Goal: Task Accomplishment & Management: Complete application form

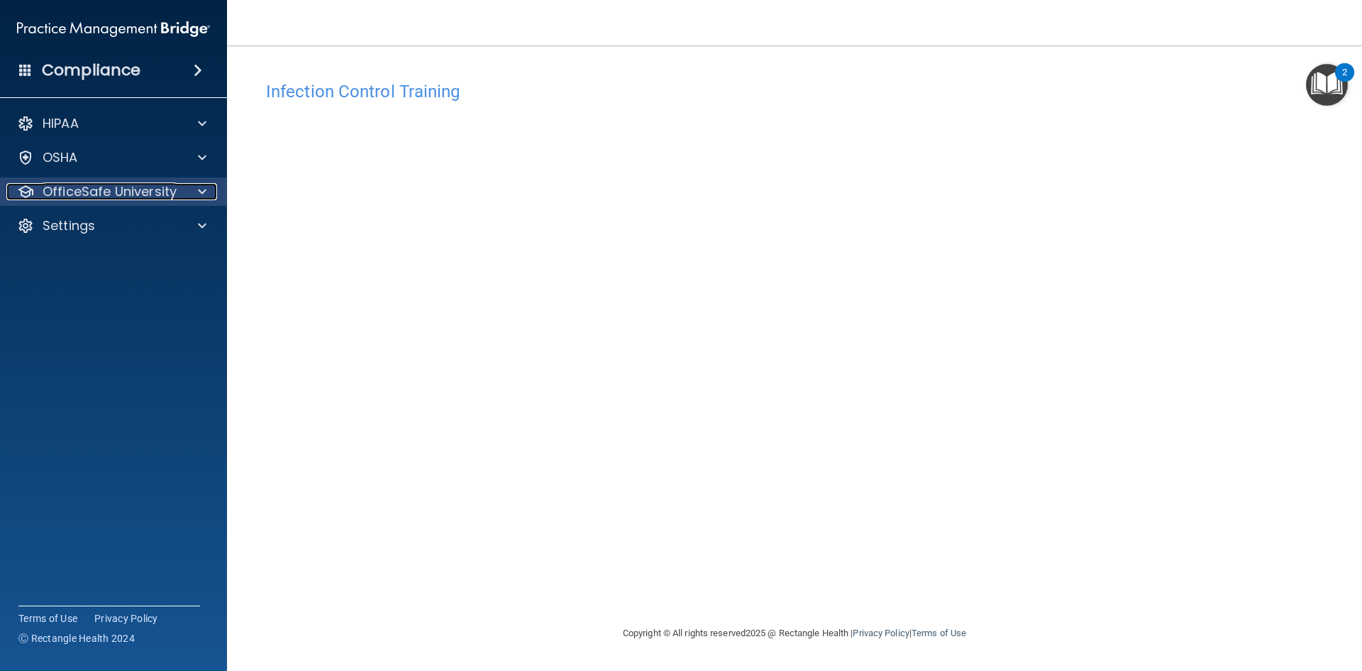
drag, startPoint x: 193, startPoint y: 189, endPoint x: 219, endPoint y: 197, distance: 27.2
click at [193, 189] on div at bounding box center [199, 191] width 35 height 17
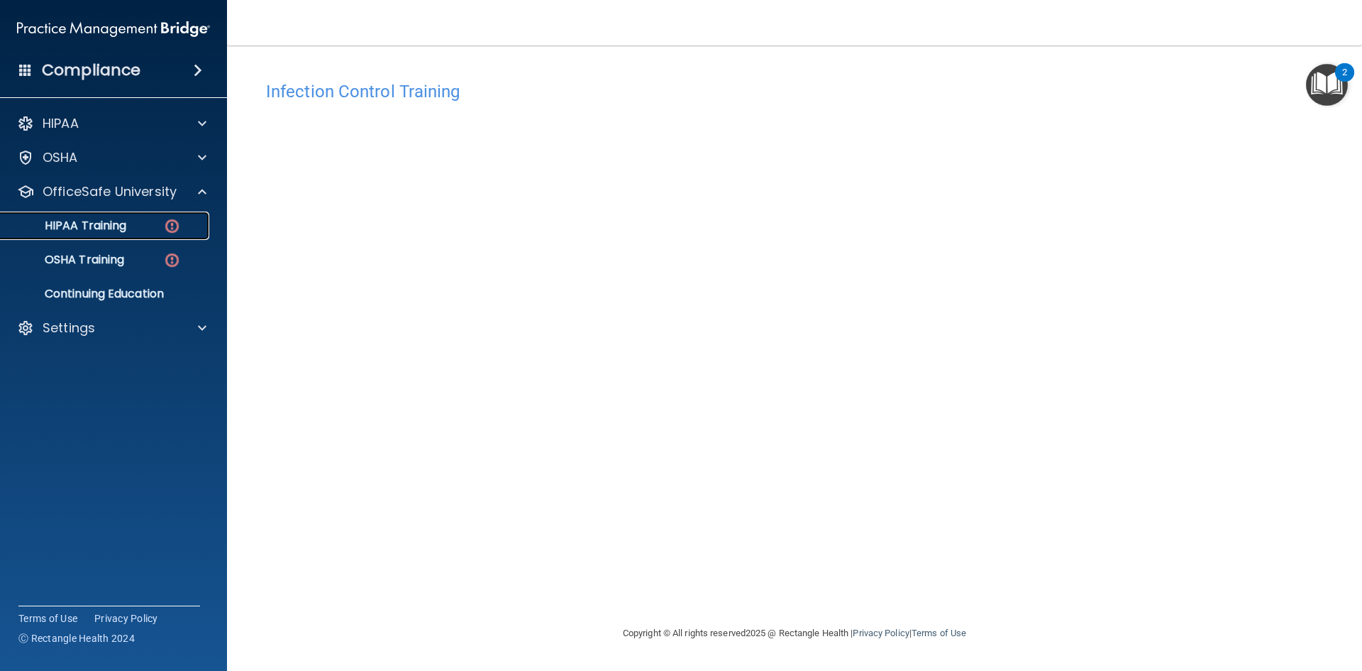
drag, startPoint x: 74, startPoint y: 227, endPoint x: 258, endPoint y: 244, distance: 185.3
click at [73, 227] on p "HIPAA Training" at bounding box center [67, 226] width 117 height 14
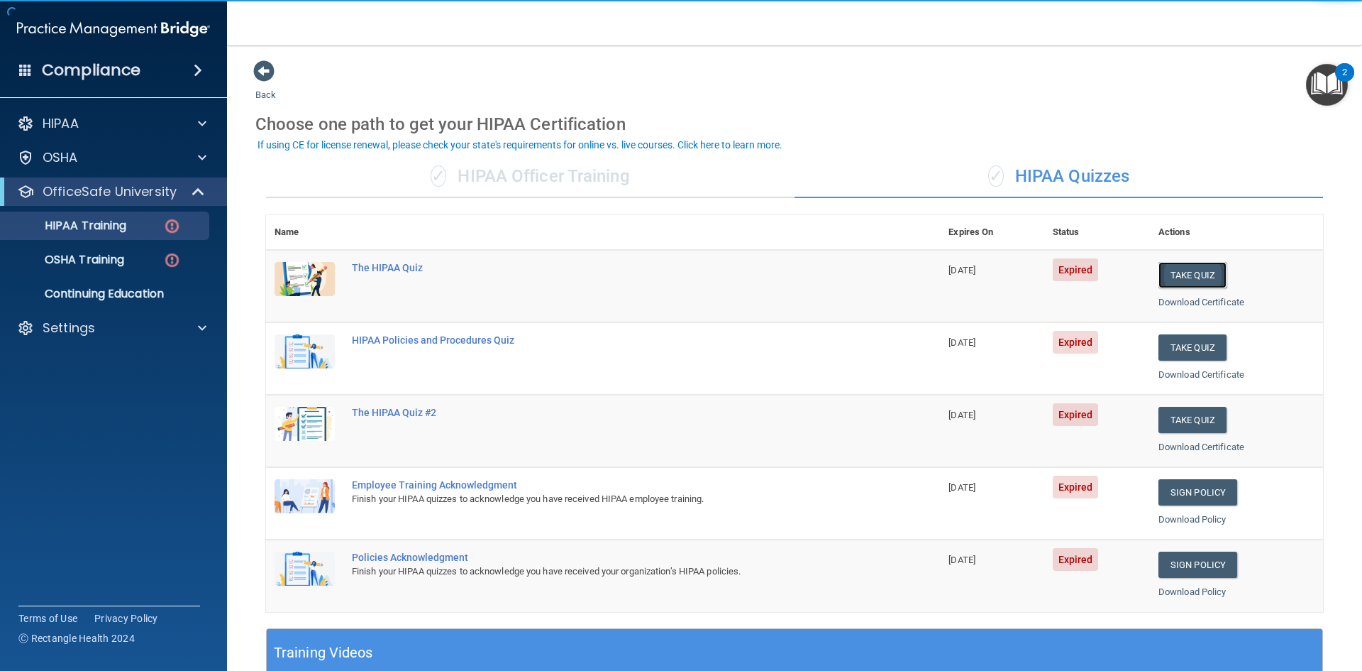
click at [1089, 276] on button "Take Quiz" at bounding box center [1193, 275] width 68 height 26
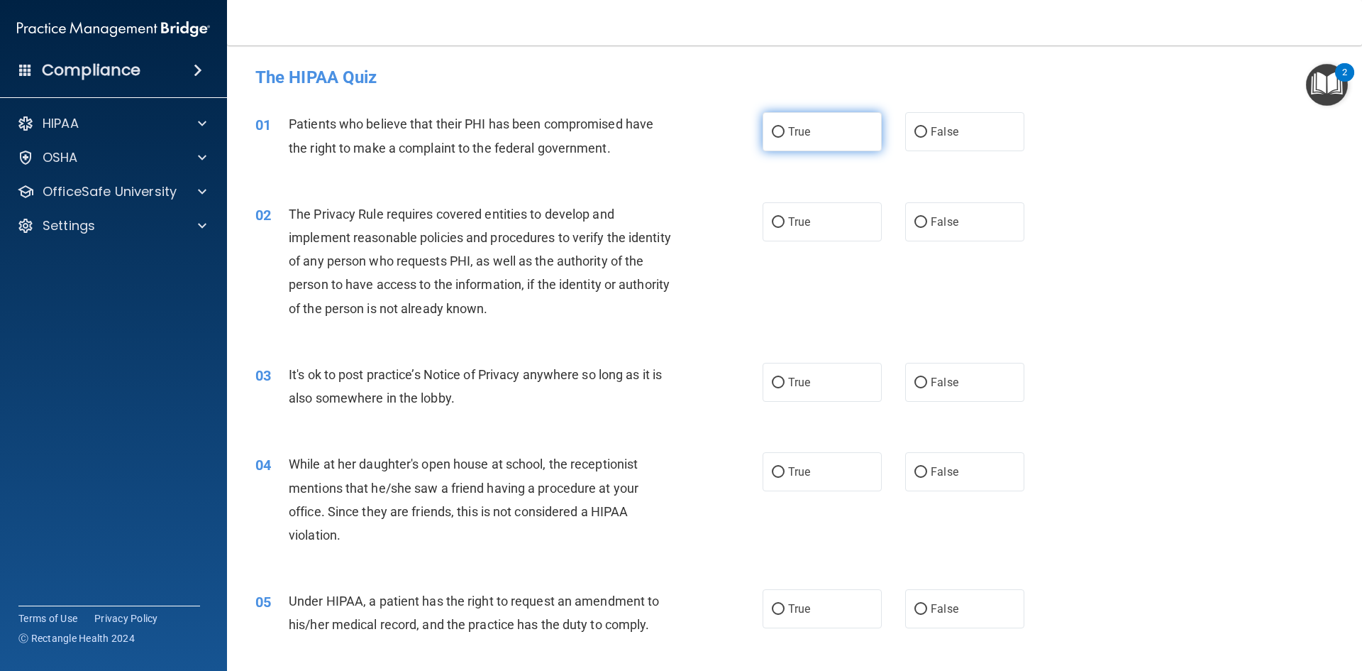
click at [808, 131] on label "True" at bounding box center [822, 131] width 119 height 39
click at [785, 131] on input "True" at bounding box center [778, 132] width 13 height 11
radio input "true"
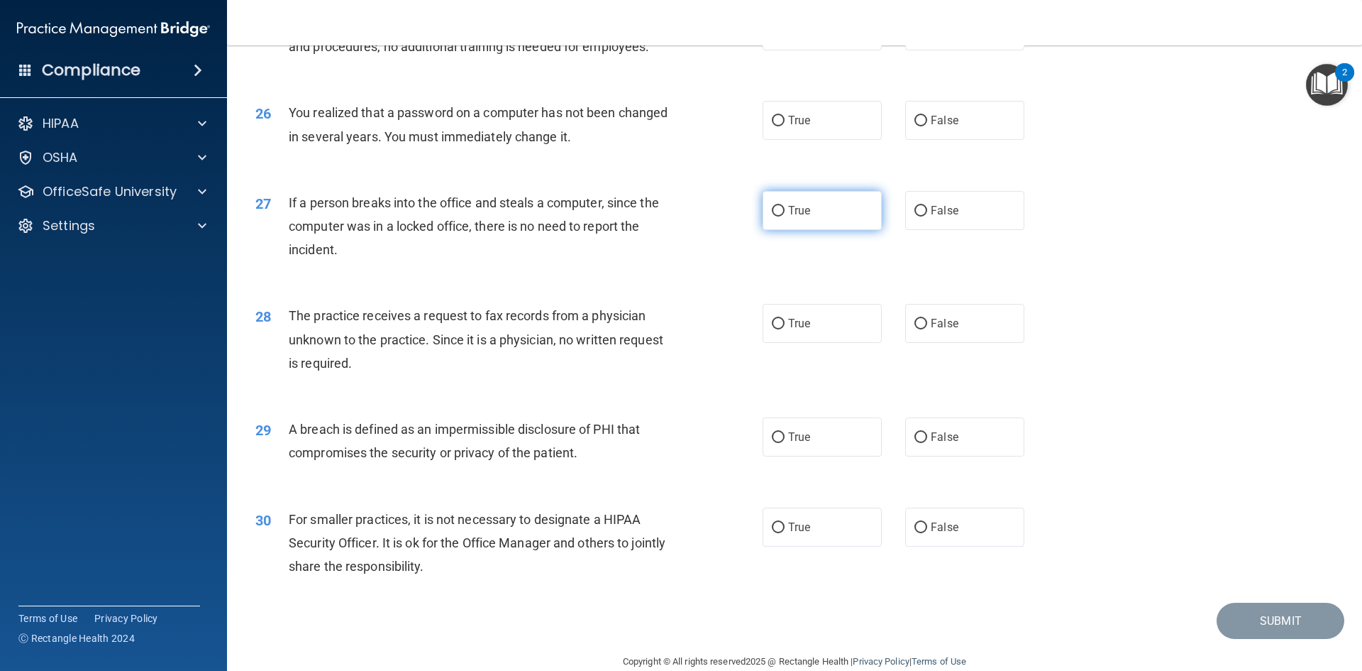
scroll to position [2688, 0]
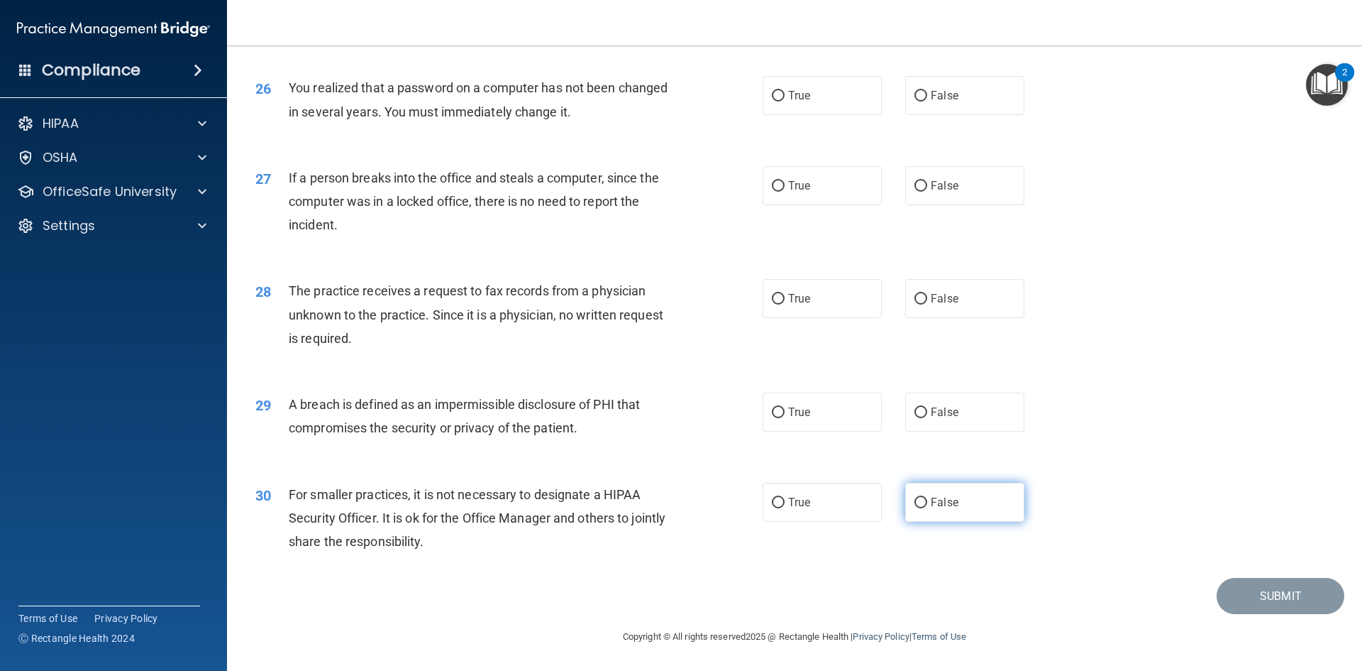
click at [937, 493] on label "False" at bounding box center [964, 502] width 119 height 39
click at [927, 497] on input "False" at bounding box center [921, 502] width 13 height 11
radio input "true"
click at [828, 402] on label "True" at bounding box center [822, 411] width 119 height 39
click at [785, 407] on input "True" at bounding box center [778, 412] width 13 height 11
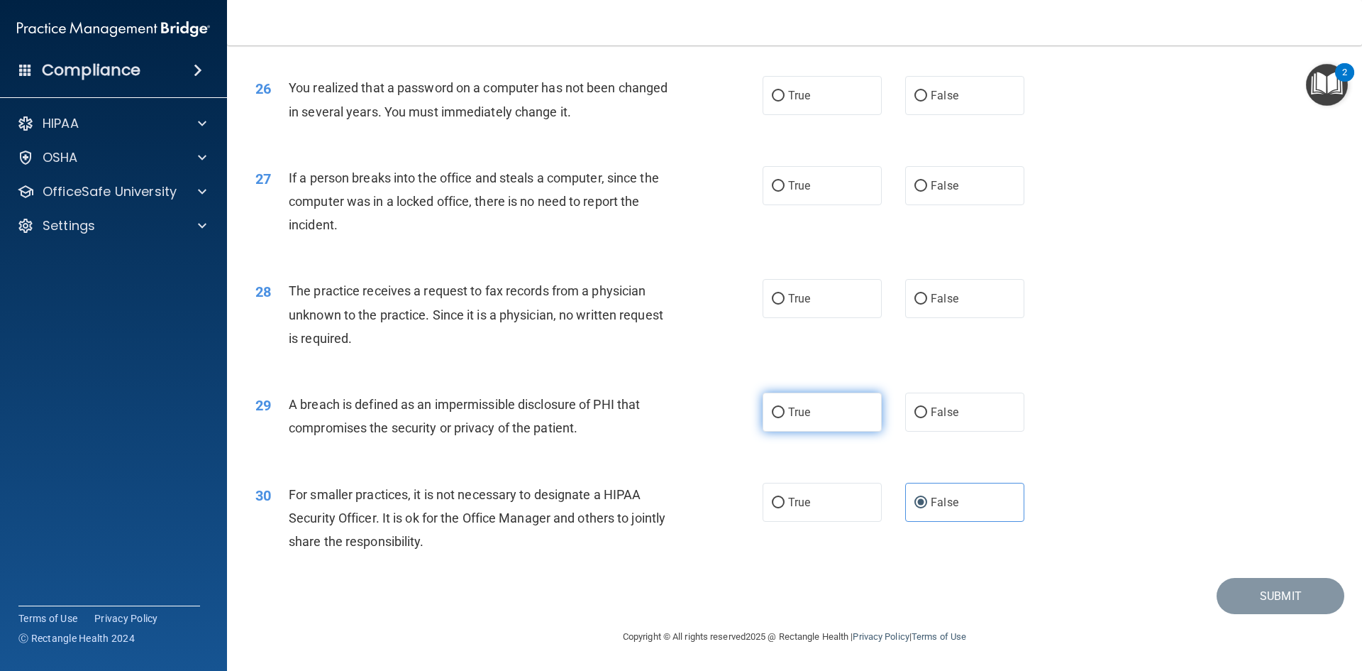
radio input "true"
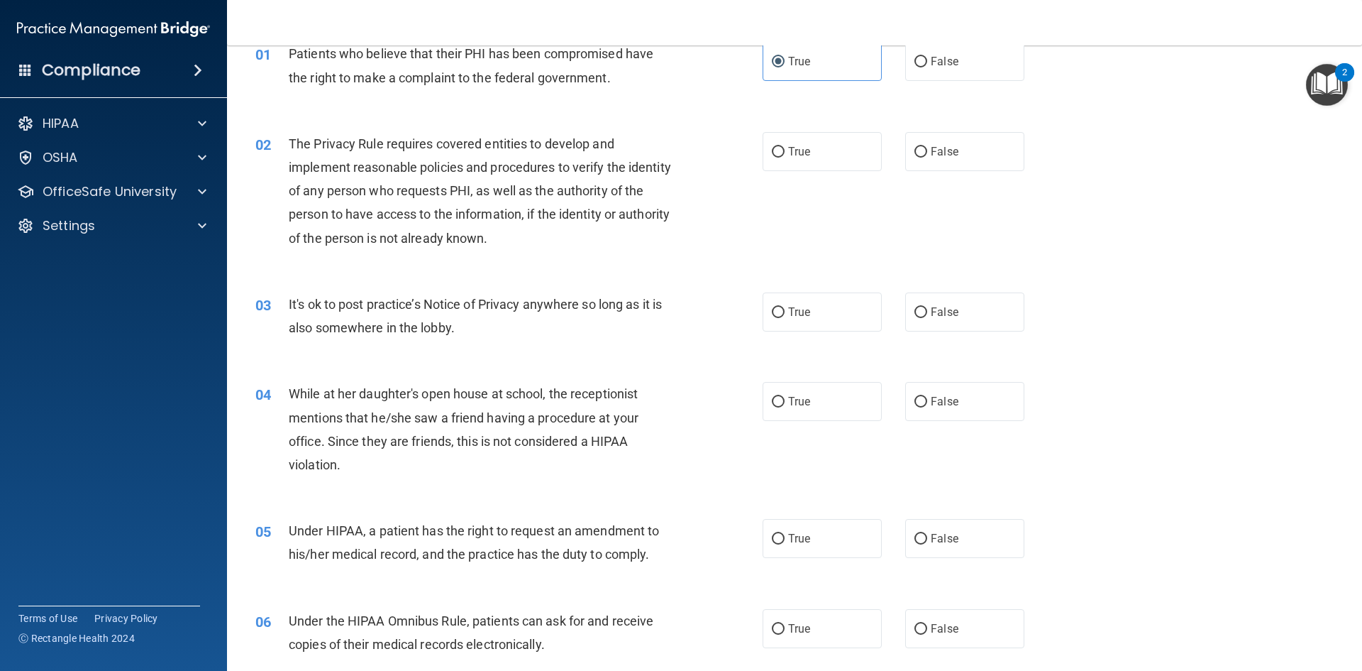
scroll to position [0, 0]
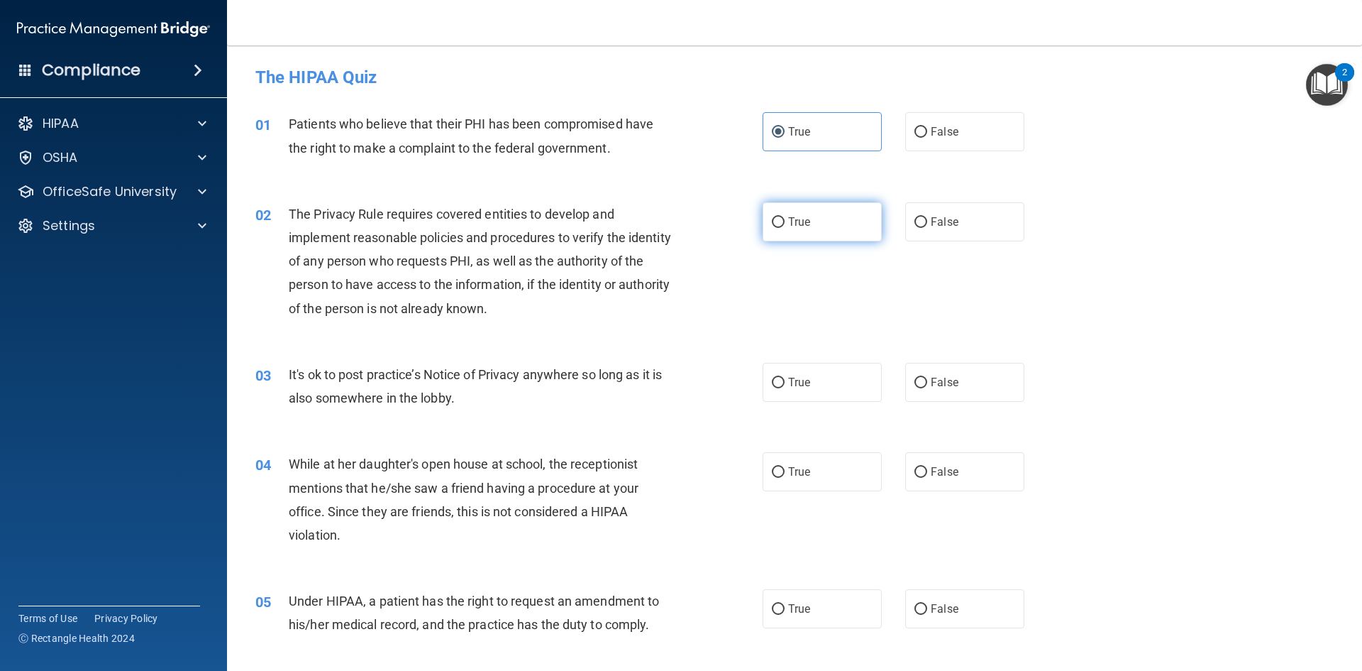
drag, startPoint x: 783, startPoint y: 219, endPoint x: 772, endPoint y: 210, distance: 14.2
click at [775, 214] on label "True" at bounding box center [822, 221] width 119 height 39
click at [775, 217] on input "True" at bounding box center [778, 222] width 13 height 11
radio input "true"
click at [839, 376] on label "True" at bounding box center [822, 382] width 119 height 39
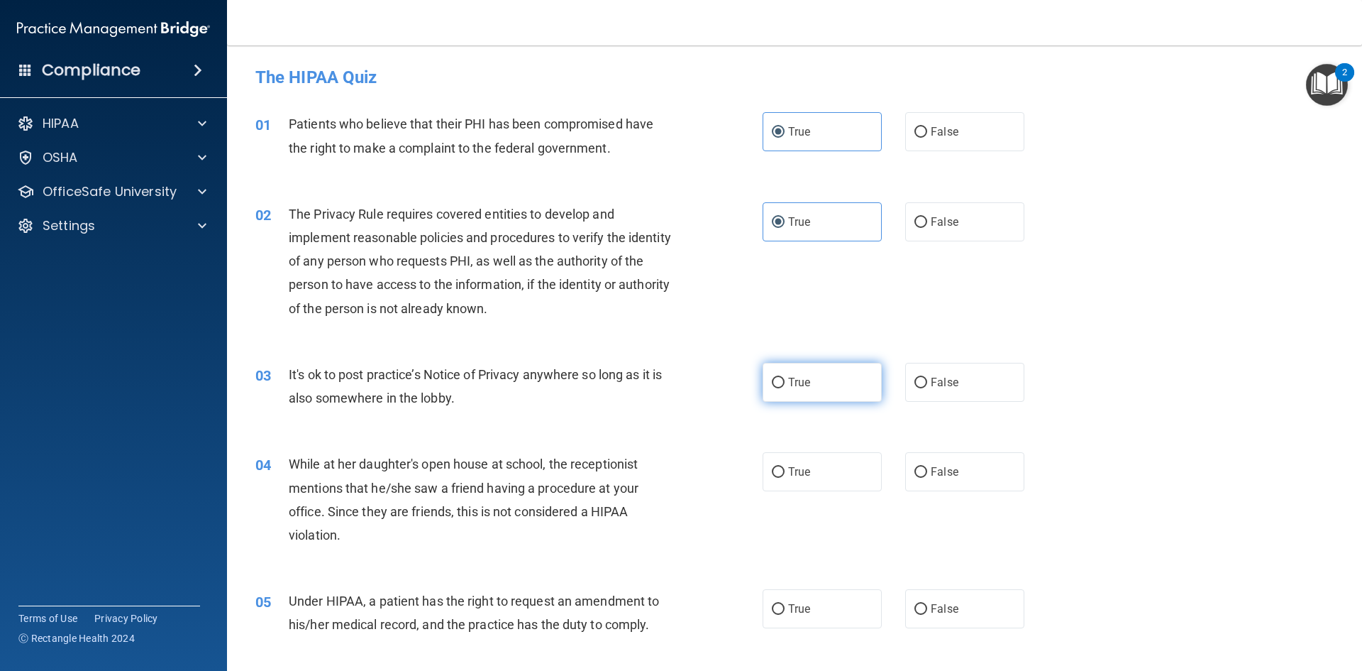
click at [785, 377] on input "True" at bounding box center [778, 382] width 13 height 11
radio input "true"
click at [938, 464] on label "False" at bounding box center [964, 471] width 119 height 39
click at [927, 467] on input "False" at bounding box center [921, 472] width 13 height 11
radio input "true"
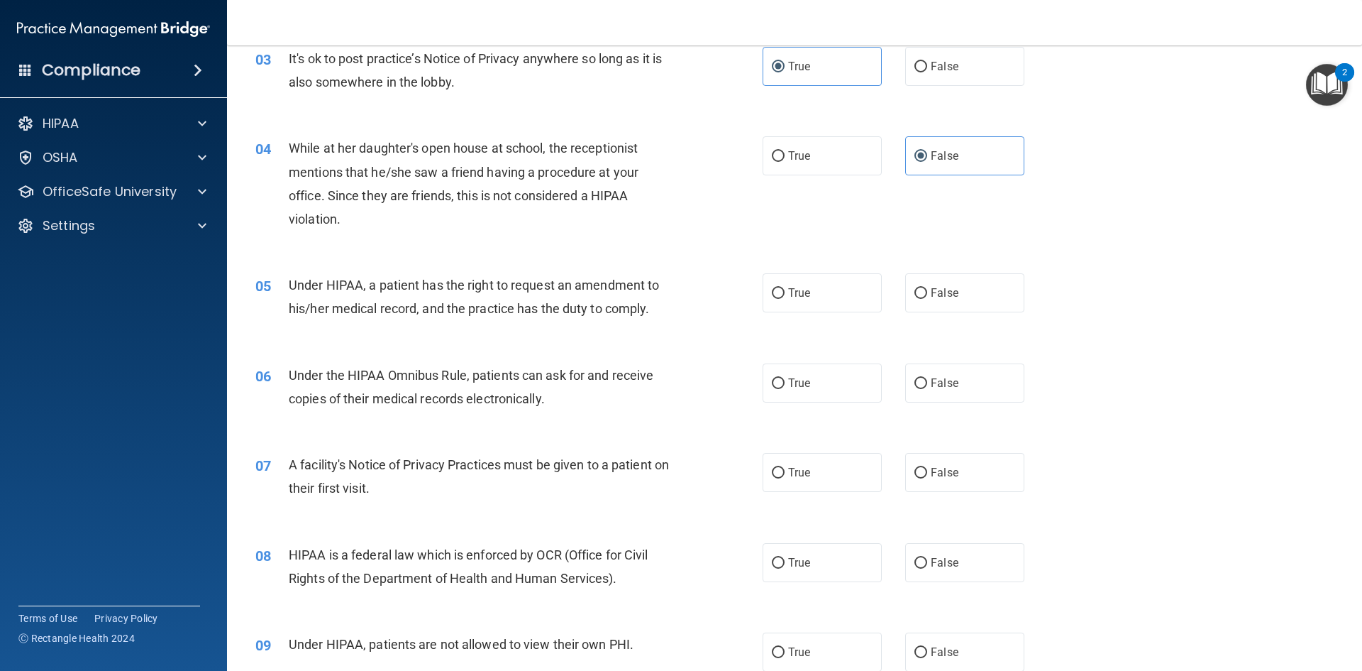
scroll to position [284, 0]
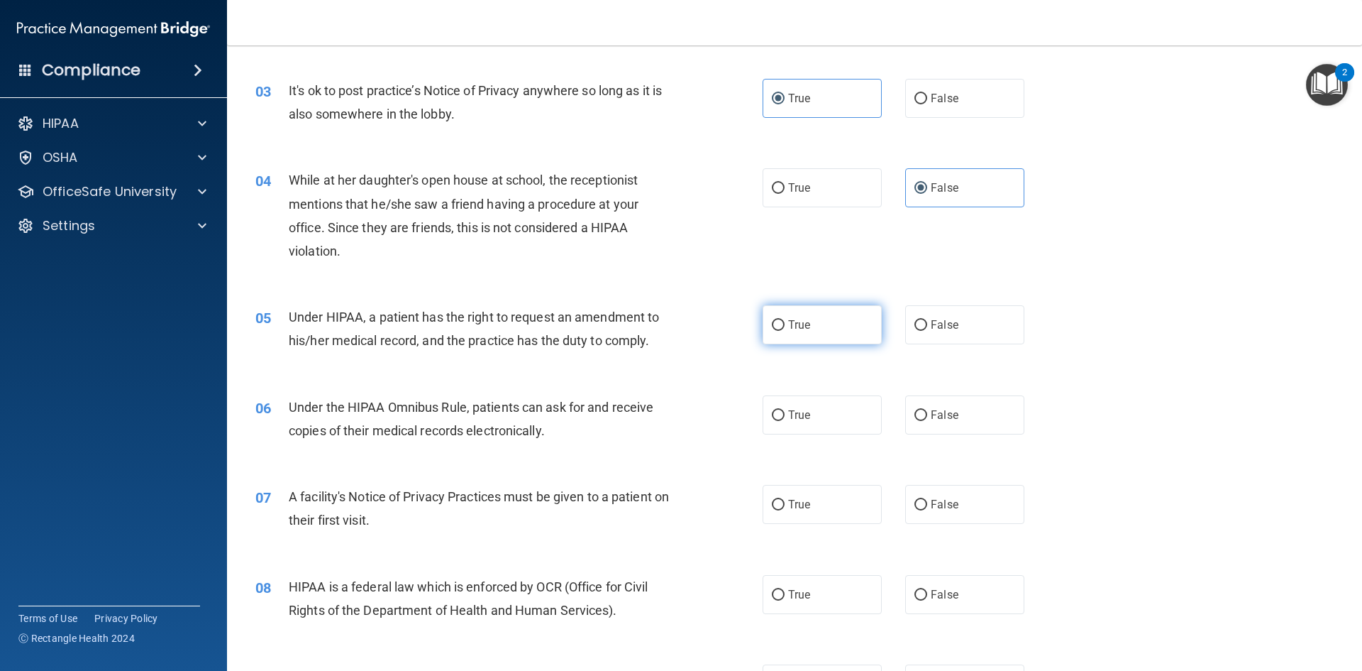
click at [817, 319] on label "True" at bounding box center [822, 324] width 119 height 39
click at [785, 320] on input "True" at bounding box center [778, 325] width 13 height 11
radio input "true"
click at [837, 429] on label "True" at bounding box center [822, 414] width 119 height 39
click at [785, 421] on input "True" at bounding box center [778, 415] width 13 height 11
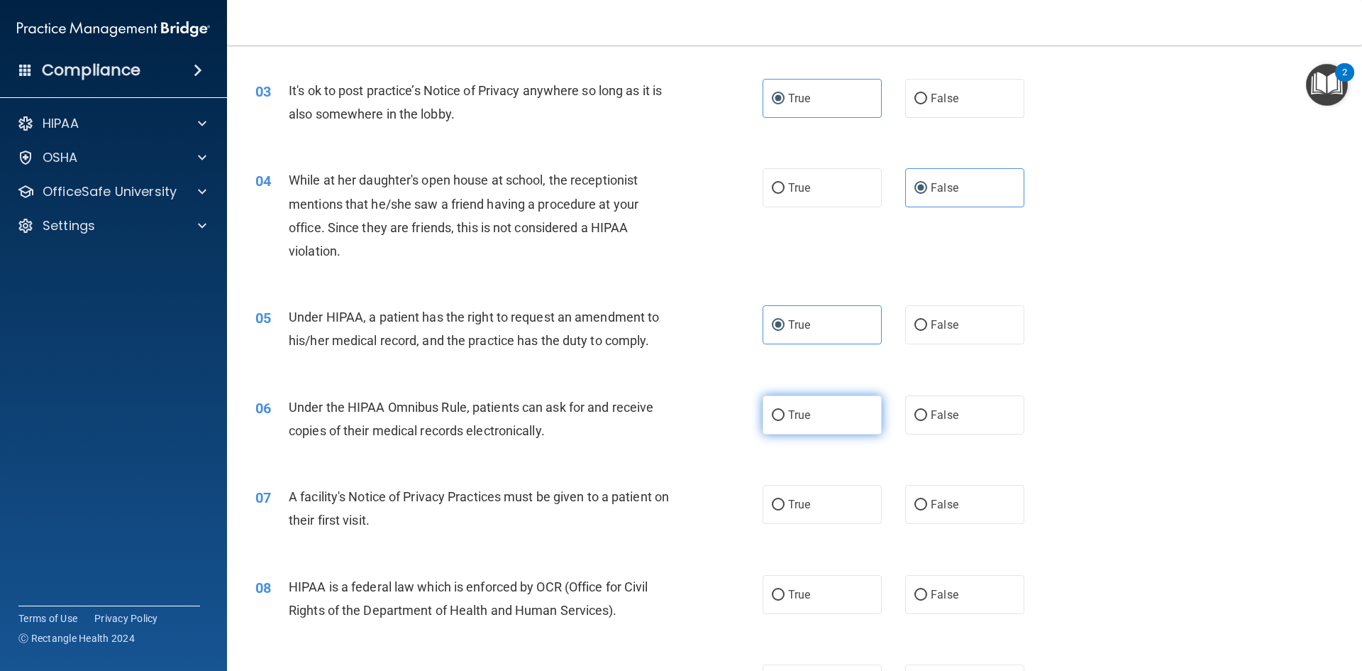
radio input "true"
click at [854, 500] on label "True" at bounding box center [822, 504] width 119 height 39
click at [785, 500] on input "True" at bounding box center [778, 505] width 13 height 11
radio input "true"
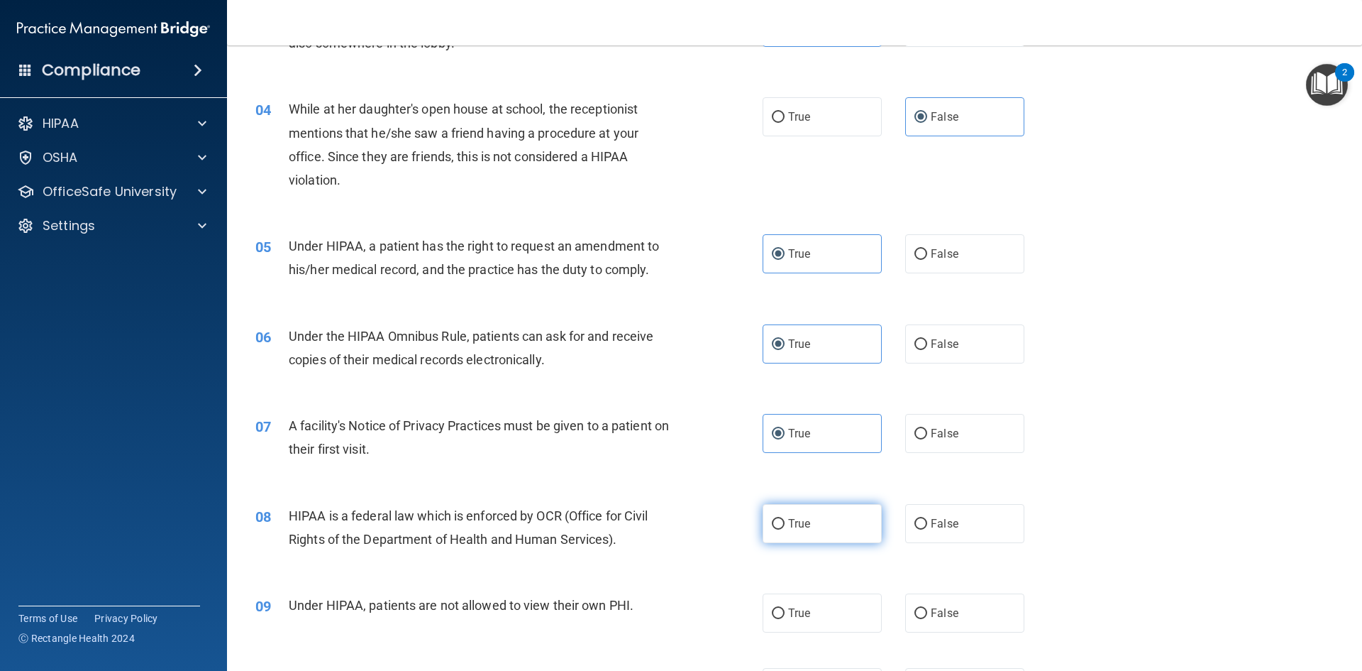
click at [839, 517] on label "True" at bounding box center [822, 523] width 119 height 39
click at [785, 517] on input "True" at bounding box center [778, 524] width 13 height 11
radio input "true"
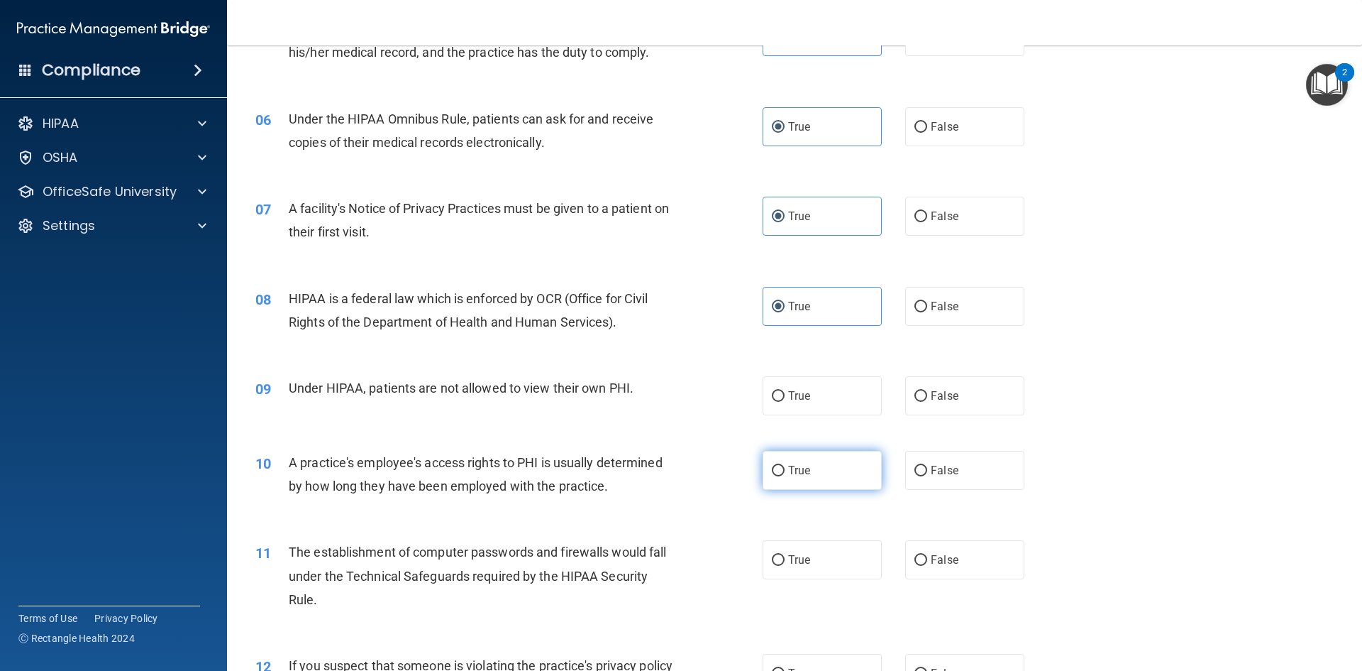
scroll to position [639, 0]
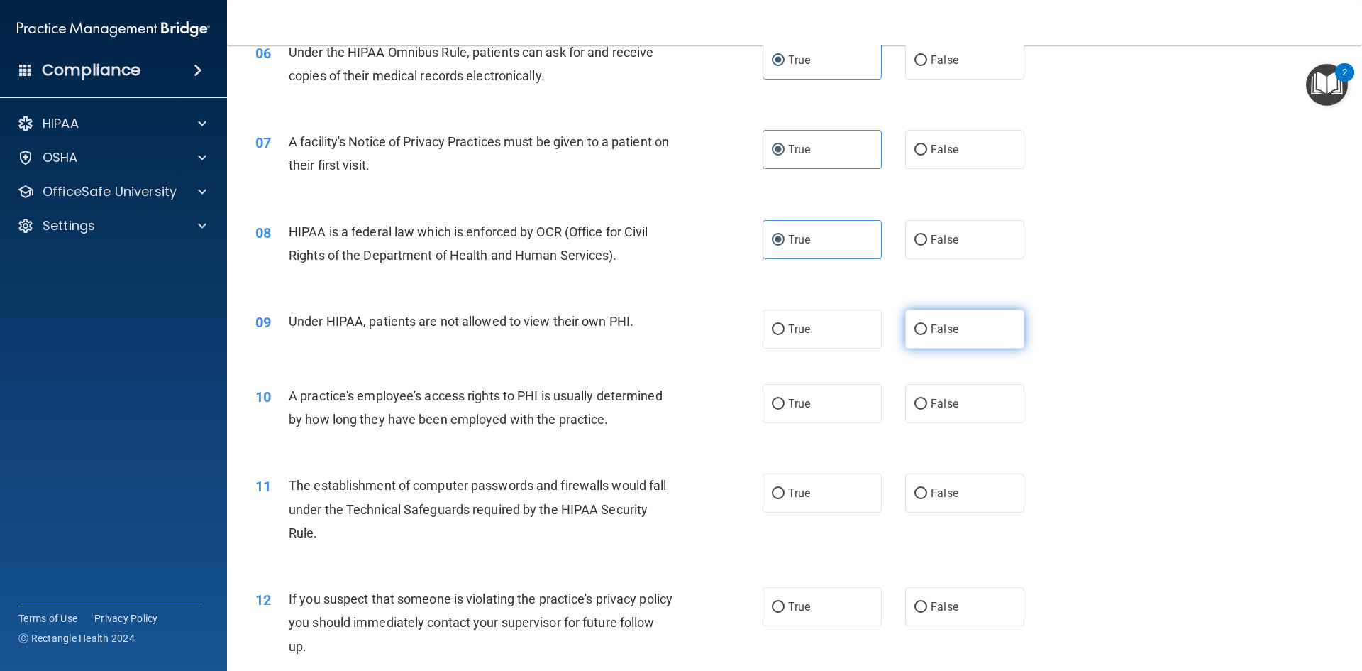
click at [969, 330] on label "False" at bounding box center [964, 328] width 119 height 39
click at [927, 330] on input "False" at bounding box center [921, 329] width 13 height 11
radio input "true"
click at [920, 396] on label "False" at bounding box center [964, 403] width 119 height 39
click at [920, 399] on input "False" at bounding box center [921, 404] width 13 height 11
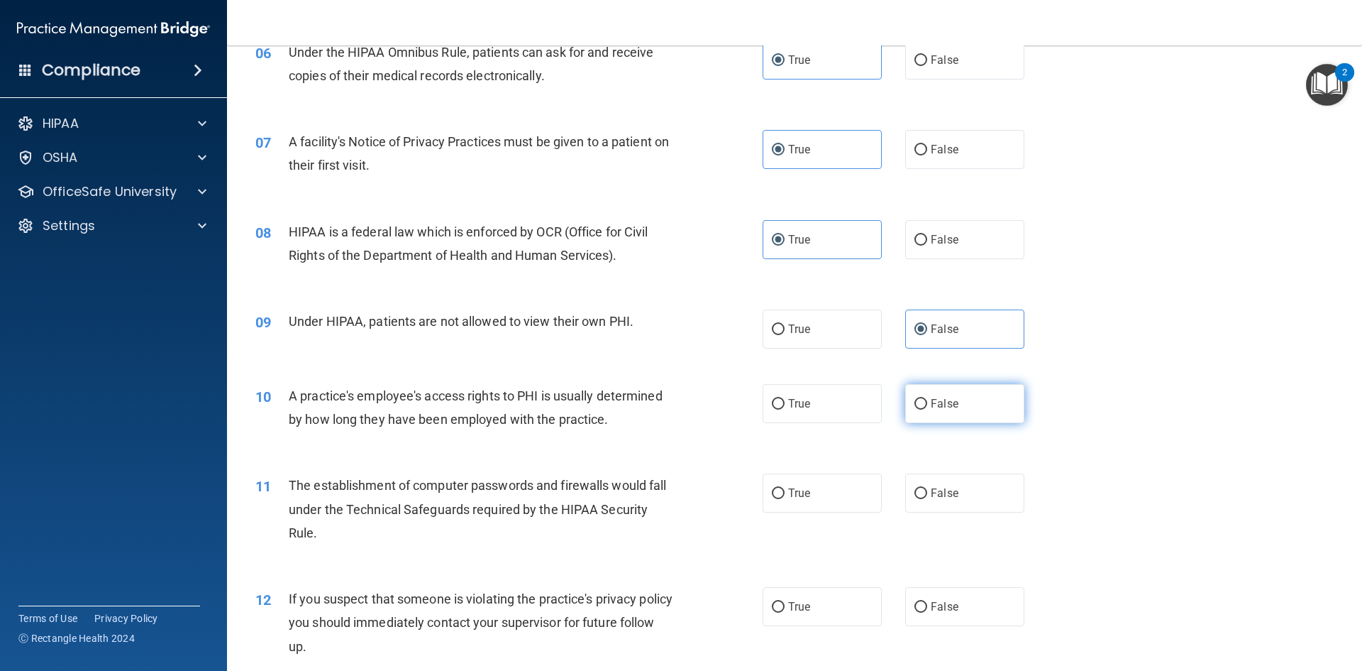
radio input "true"
click at [914, 503] on label "False" at bounding box center [964, 492] width 119 height 39
click at [915, 499] on input "False" at bounding box center [921, 493] width 13 height 11
radio input "true"
click at [869, 487] on label "True" at bounding box center [822, 492] width 119 height 39
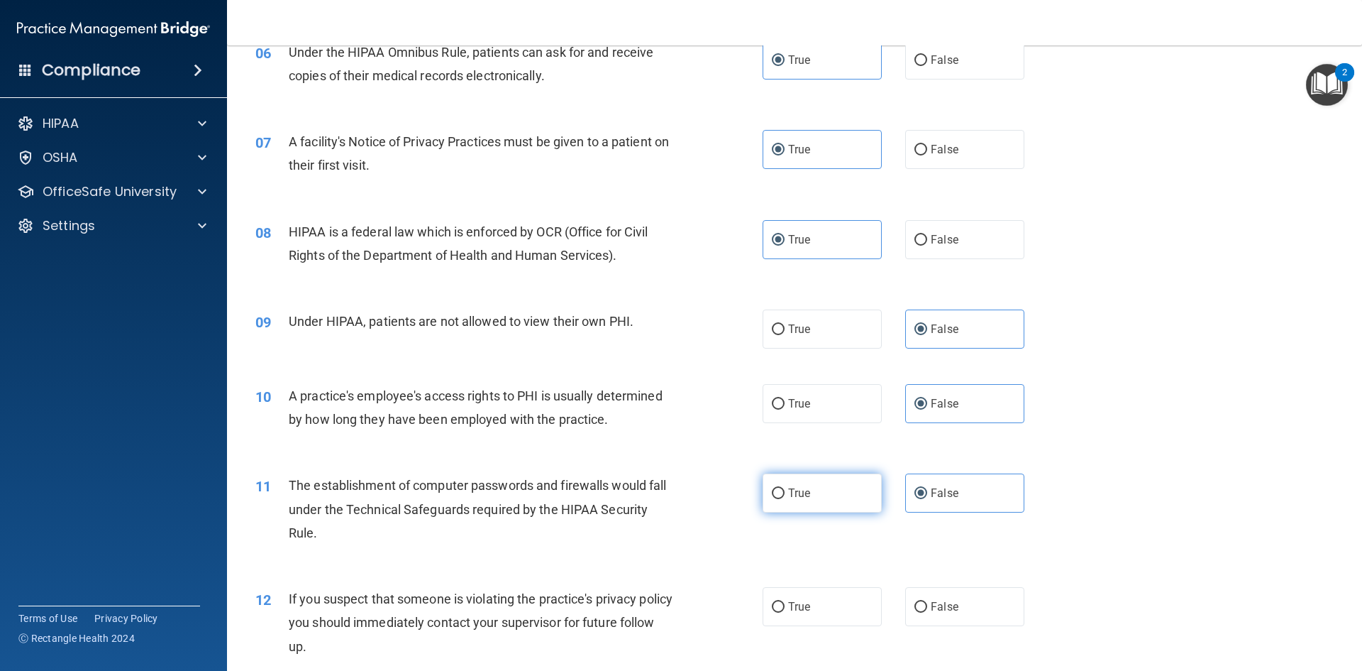
click at [785, 488] on input "True" at bounding box center [778, 493] width 13 height 11
radio input "true"
radio input "false"
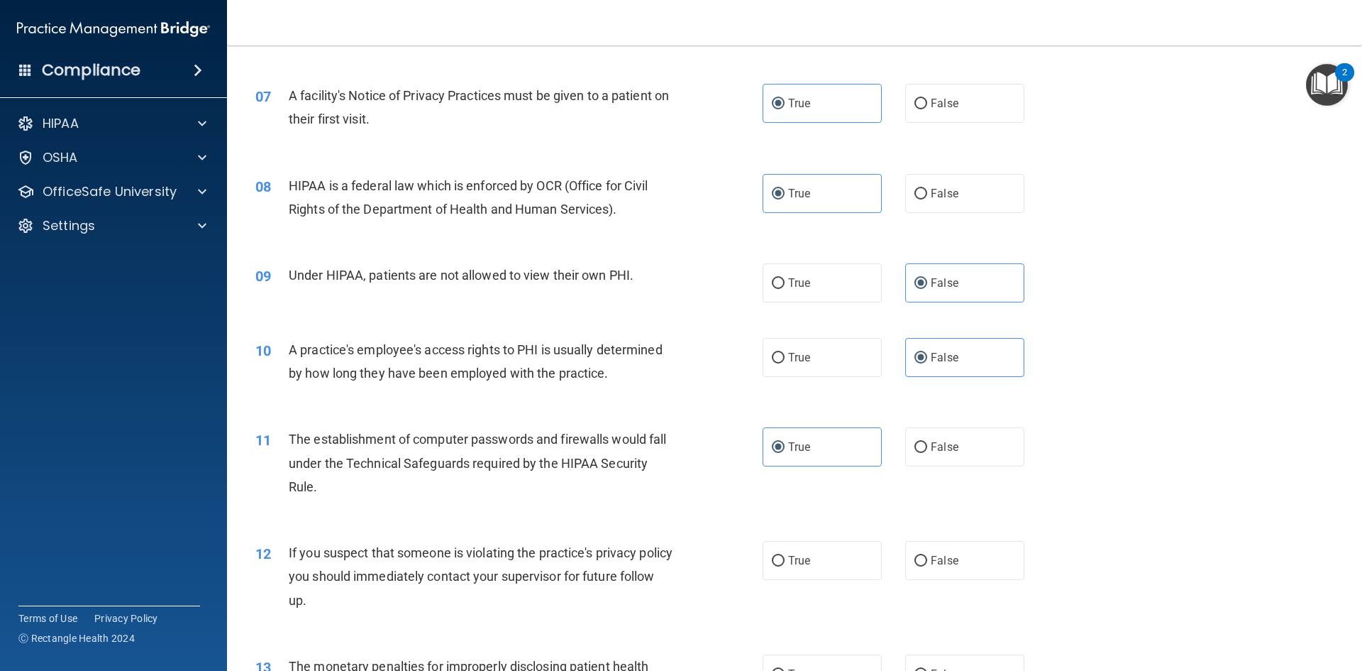
scroll to position [710, 0]
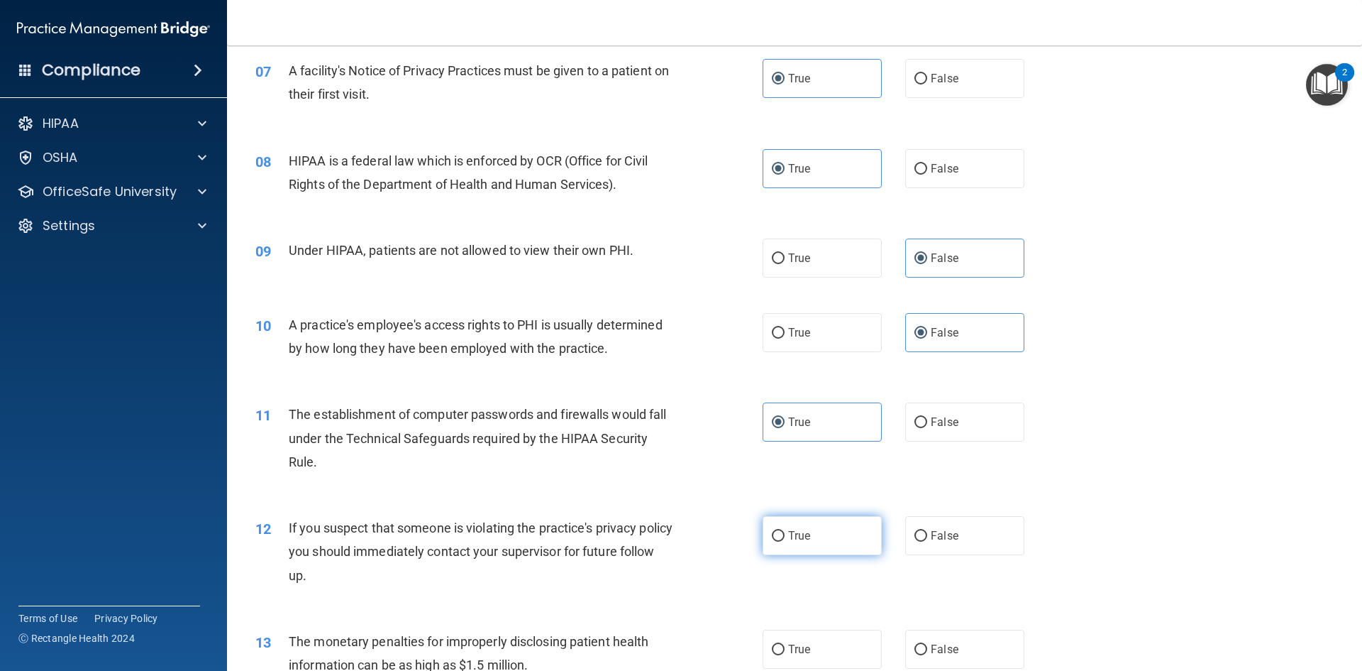
click at [857, 517] on label "True" at bounding box center [822, 535] width 119 height 39
click at [785, 517] on input "True" at bounding box center [778, 536] width 13 height 11
radio input "true"
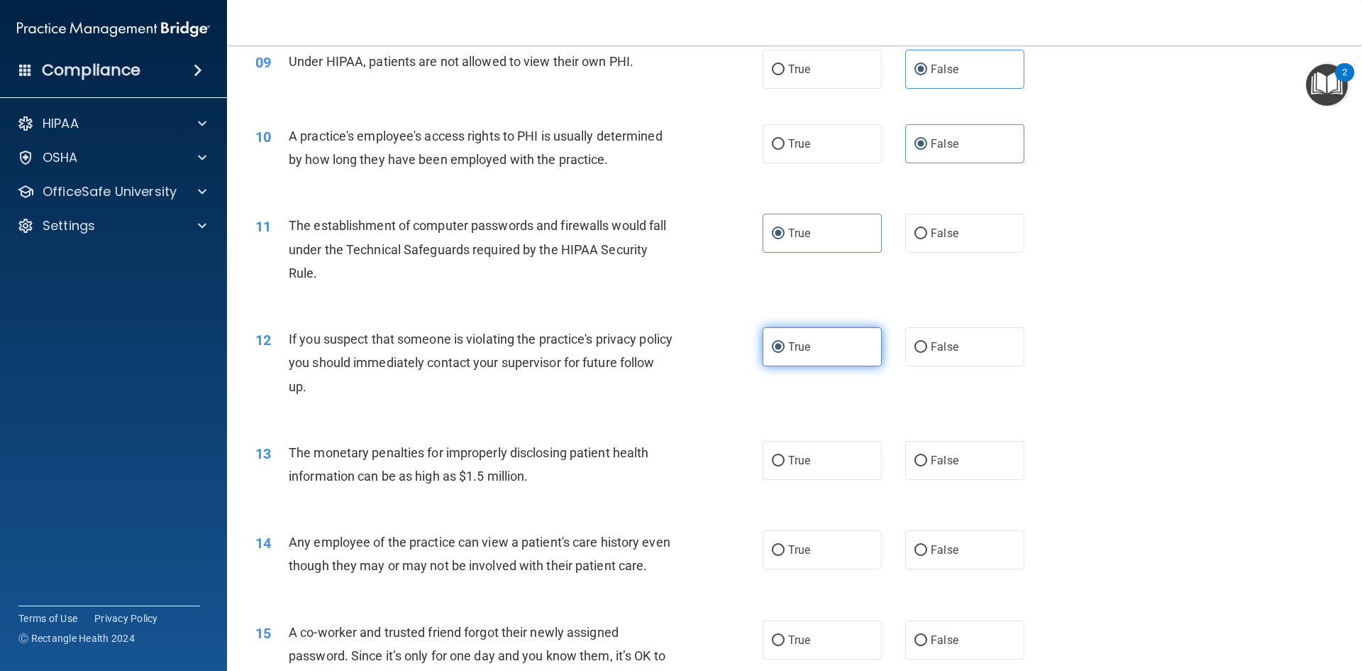
scroll to position [922, 0]
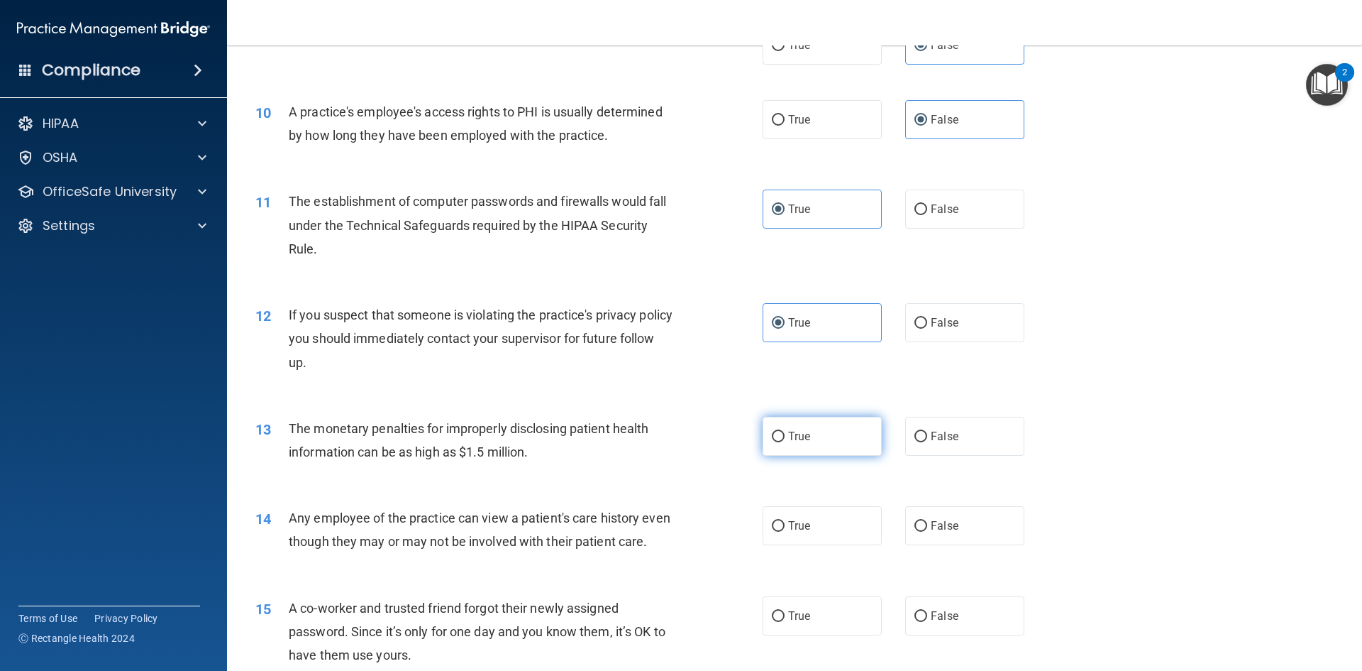
click at [836, 437] on label "True" at bounding box center [822, 436] width 119 height 39
click at [785, 437] on input "True" at bounding box center [778, 436] width 13 height 11
radio input "true"
click at [974, 517] on label "False" at bounding box center [964, 525] width 119 height 39
click at [927, 517] on input "False" at bounding box center [921, 526] width 13 height 11
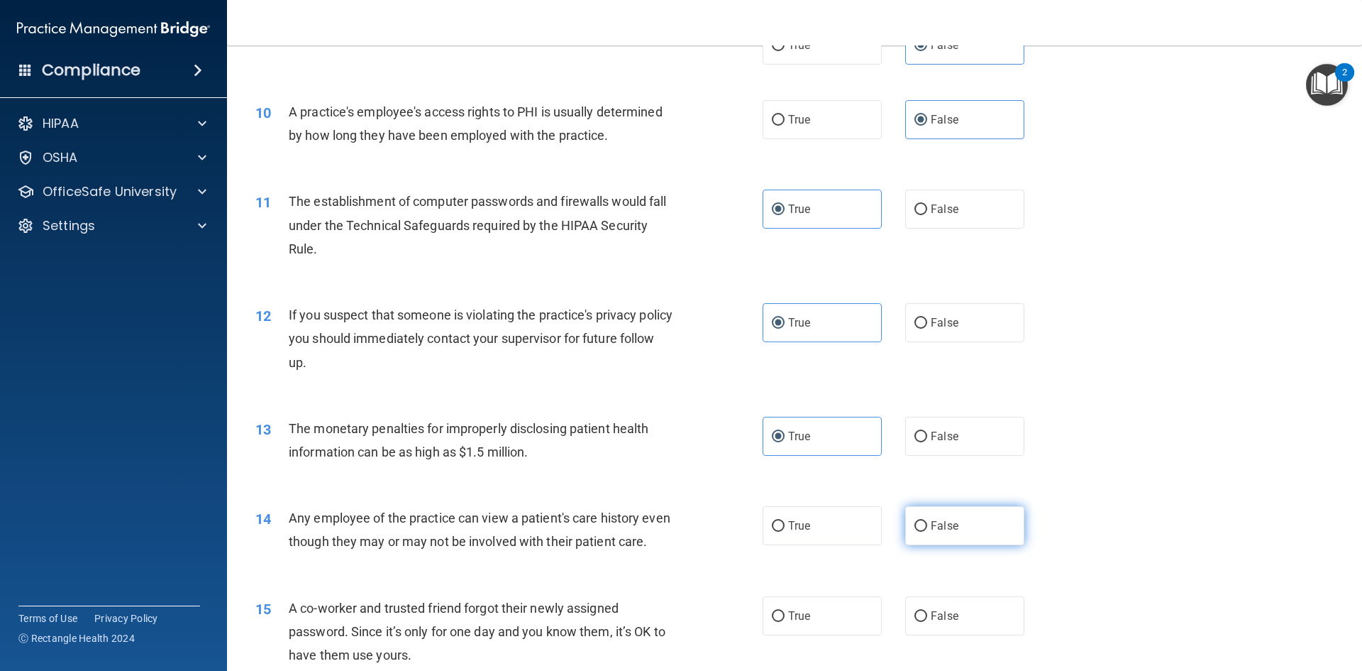
radio input "true"
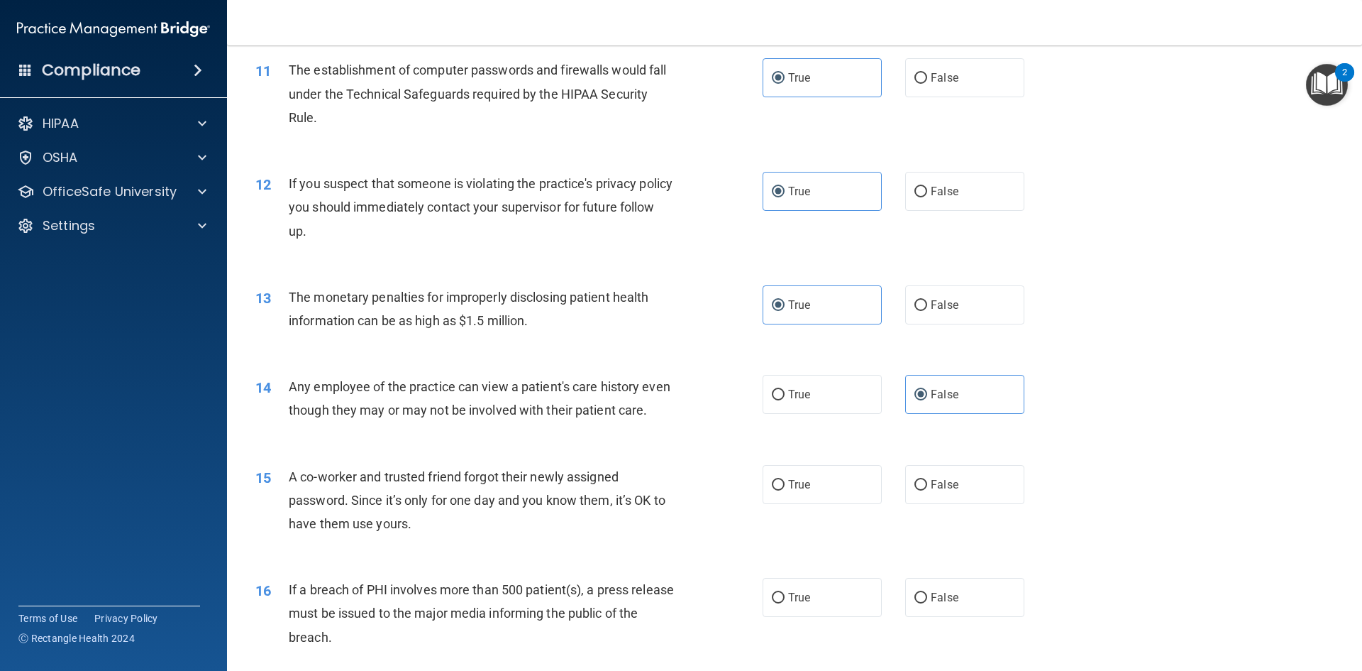
scroll to position [1206, 0]
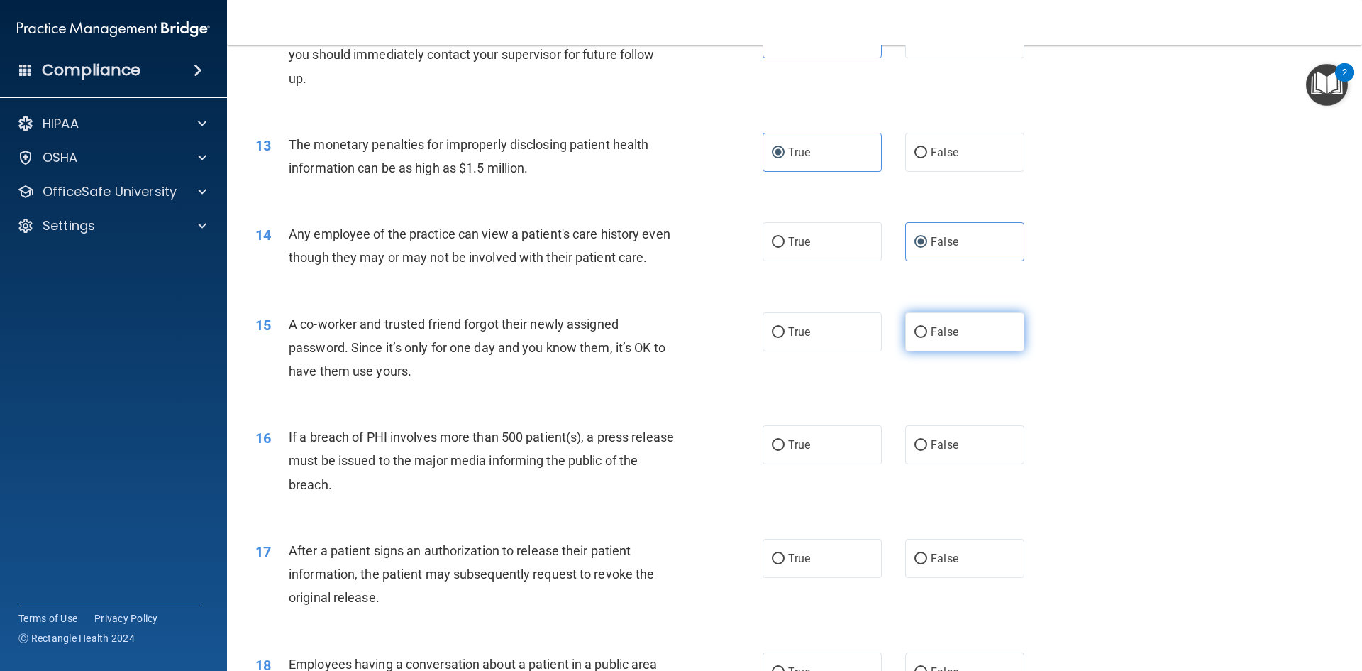
click at [915, 338] on input "False" at bounding box center [921, 332] width 13 height 11
radio input "true"
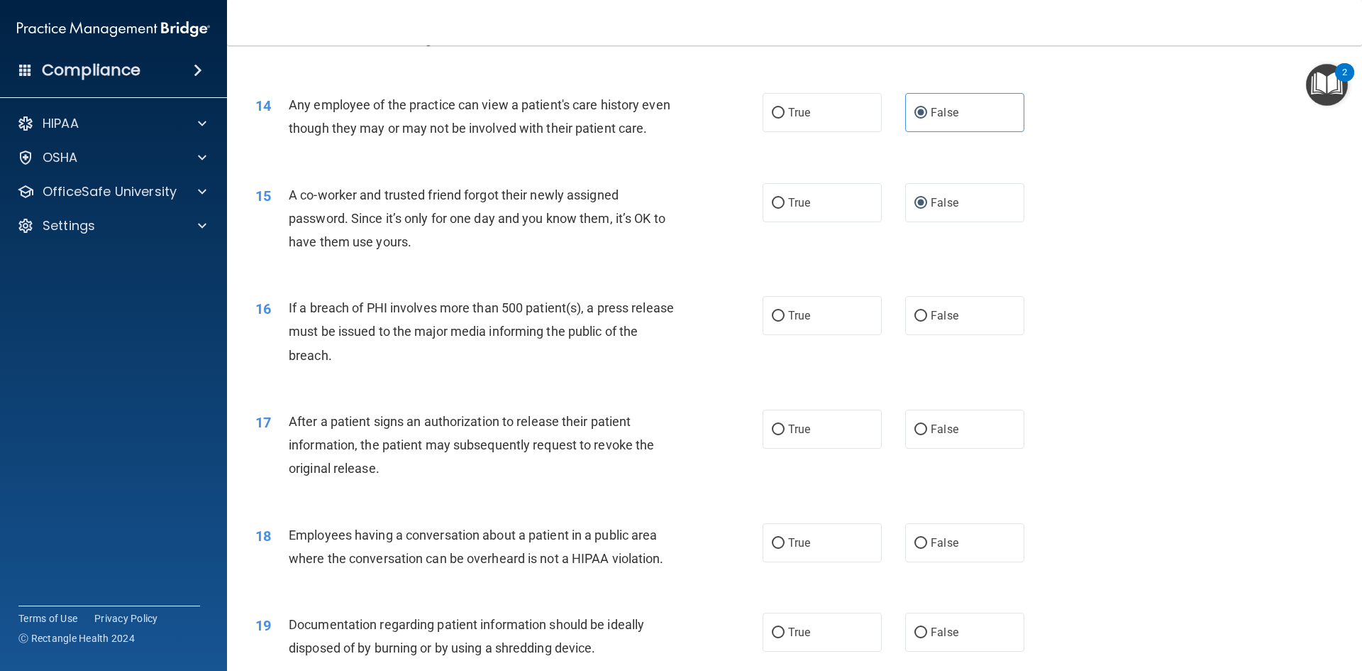
scroll to position [1348, 0]
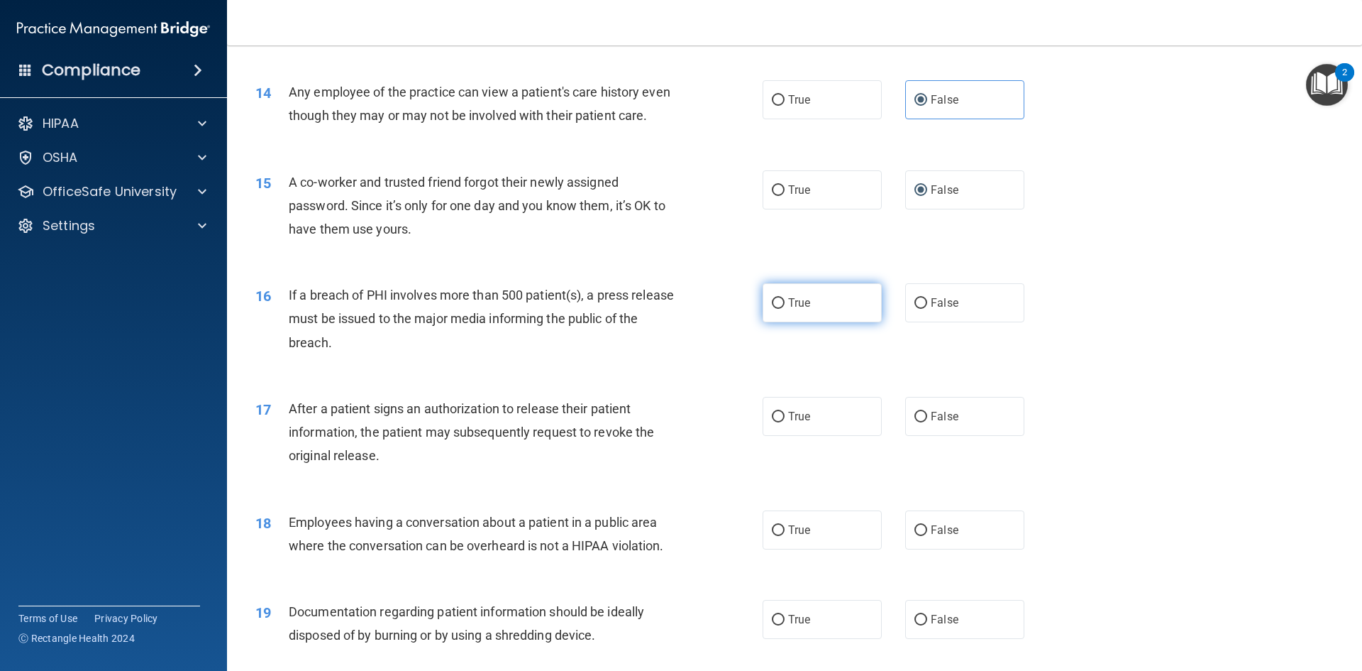
click at [788, 309] on span "True" at bounding box center [799, 302] width 22 height 13
click at [783, 309] on input "True" at bounding box center [778, 303] width 13 height 11
radio input "true"
click at [797, 423] on span "True" at bounding box center [799, 415] width 22 height 13
click at [785, 422] on input "True" at bounding box center [778, 417] width 13 height 11
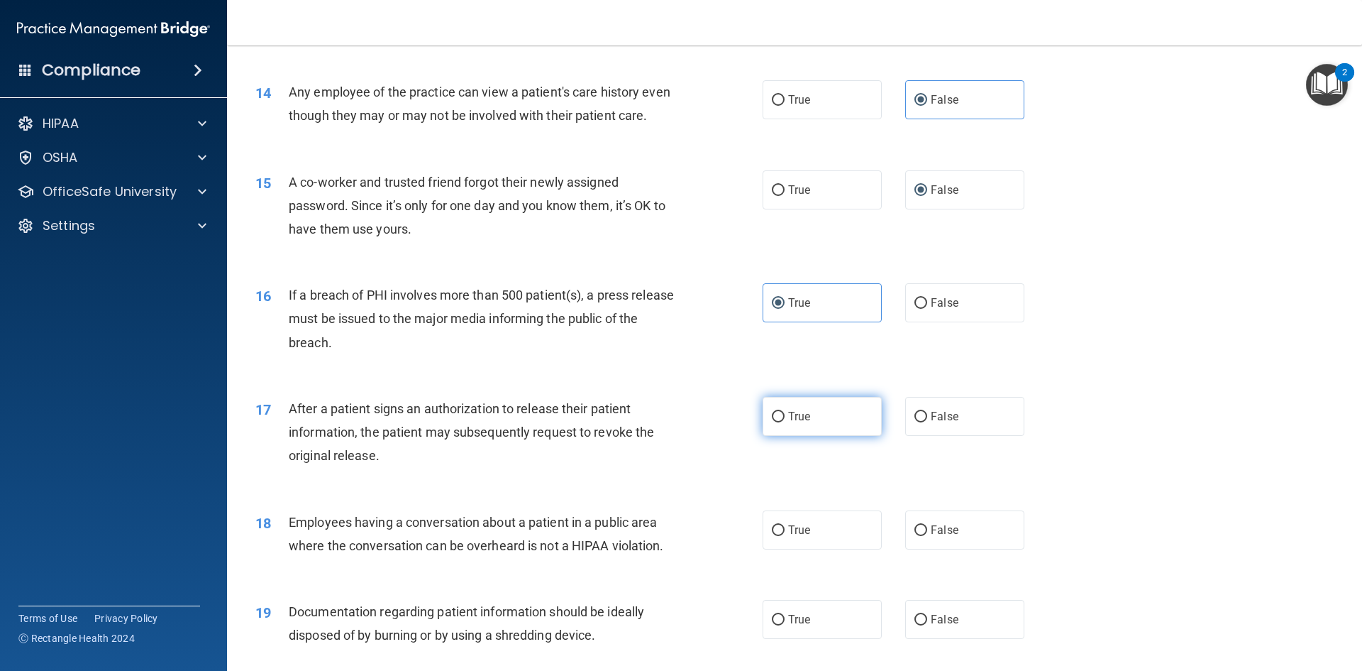
radio input "true"
click at [999, 517] on label "False" at bounding box center [964, 529] width 119 height 39
click at [927, 517] on input "False" at bounding box center [921, 530] width 13 height 11
radio input "true"
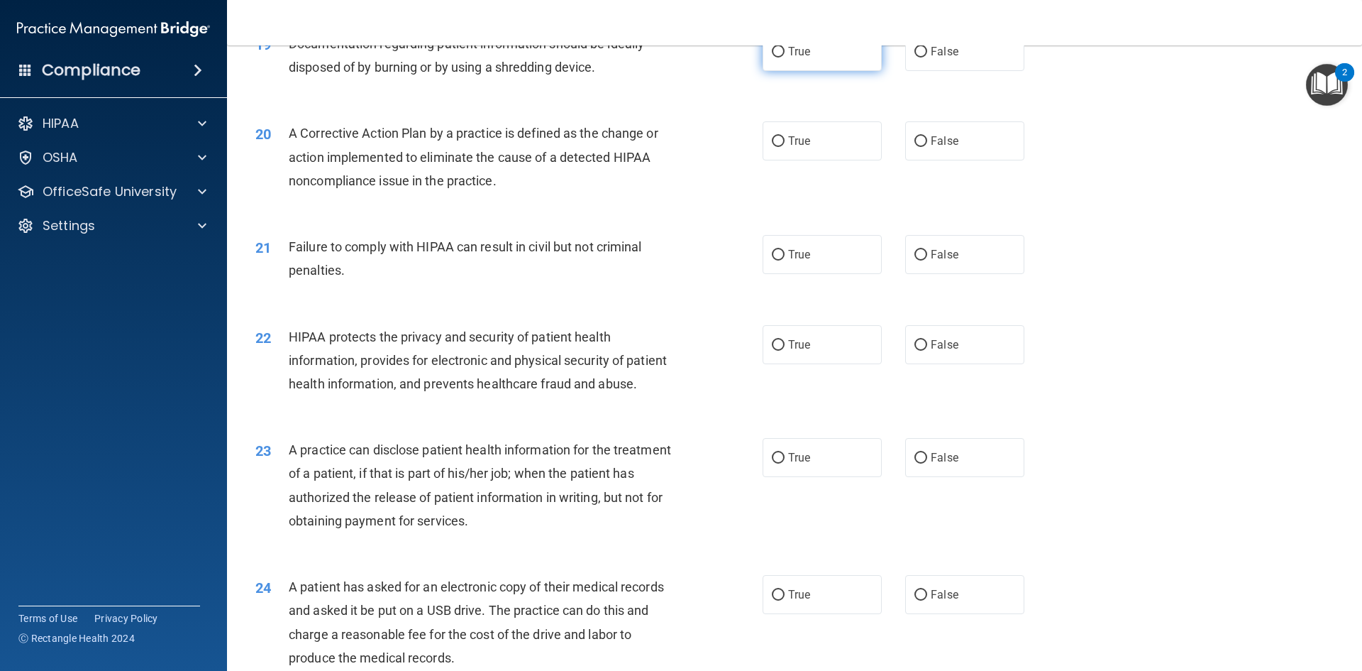
scroll to position [1845, 0]
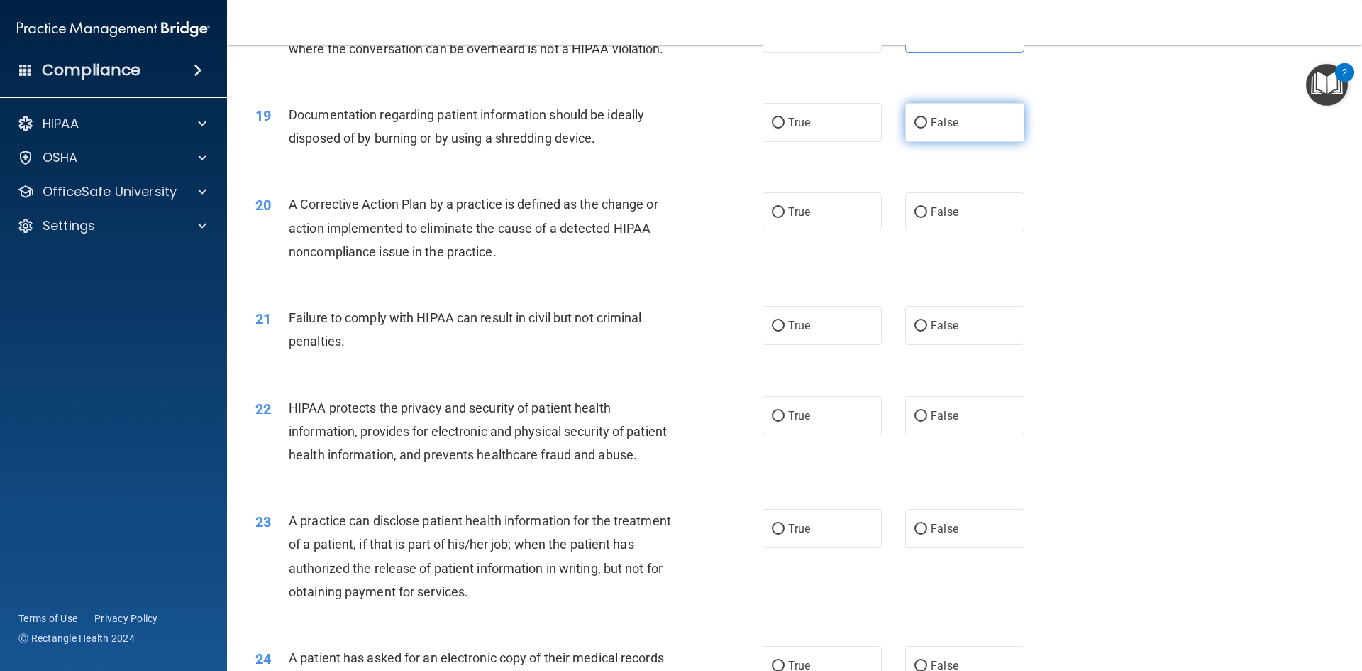
click at [944, 129] on span "False" at bounding box center [945, 122] width 28 height 13
click at [927, 128] on input "False" at bounding box center [921, 123] width 13 height 11
radio input "true"
click at [834, 231] on label "True" at bounding box center [822, 211] width 119 height 39
click at [785, 218] on input "True" at bounding box center [778, 212] width 13 height 11
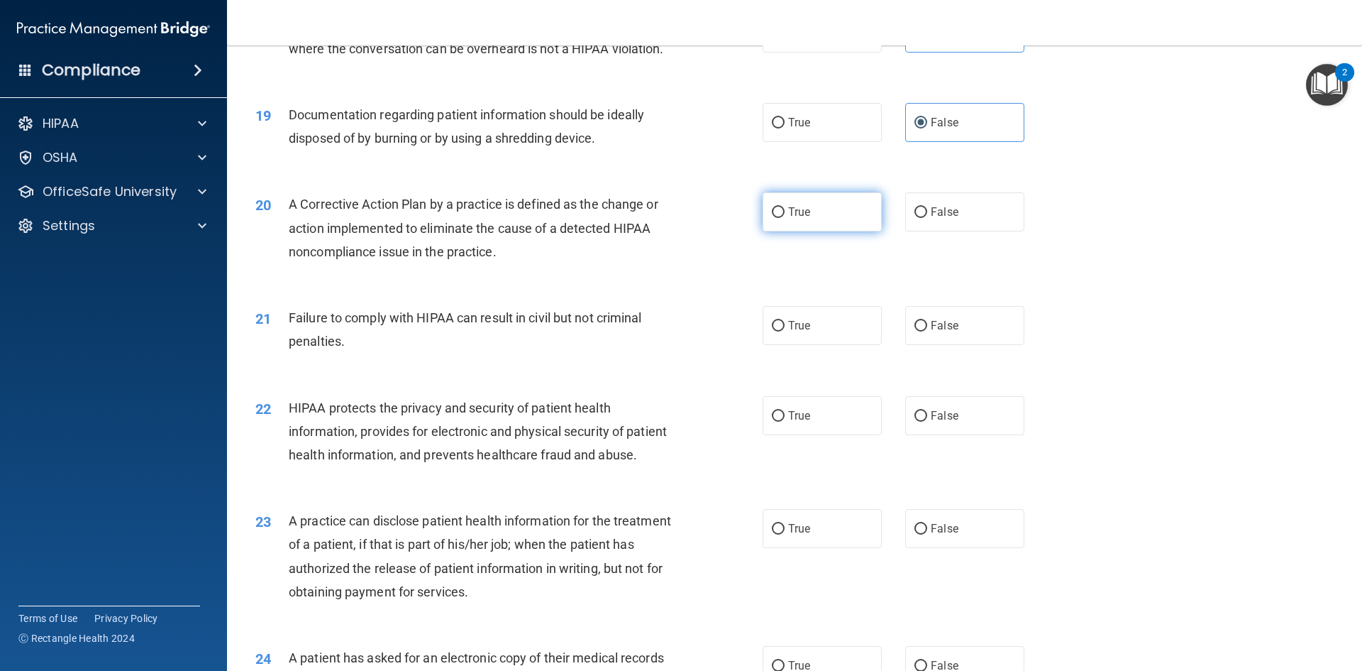
radio input "true"
click at [849, 345] on label "True" at bounding box center [822, 325] width 119 height 39
click at [785, 331] on input "True" at bounding box center [778, 326] width 13 height 11
radio input "true"
click at [825, 435] on label "True" at bounding box center [822, 415] width 119 height 39
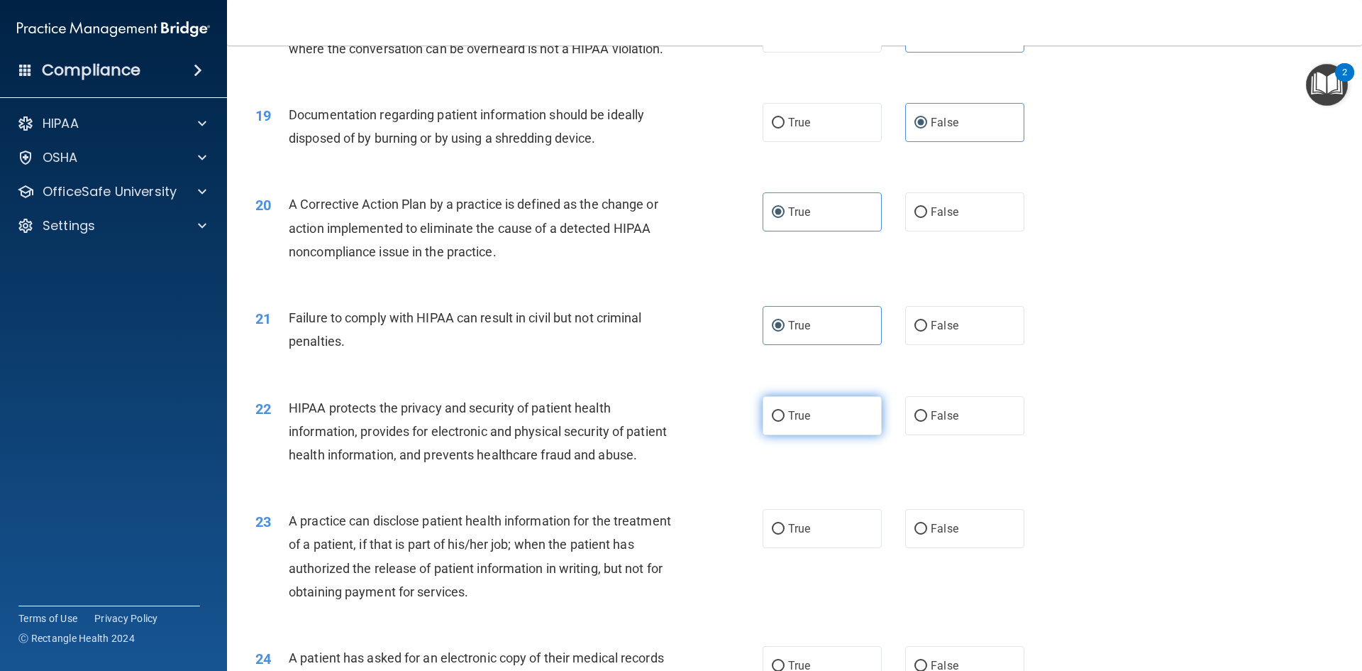
click at [785, 421] on input "True" at bounding box center [778, 416] width 13 height 11
radio input "true"
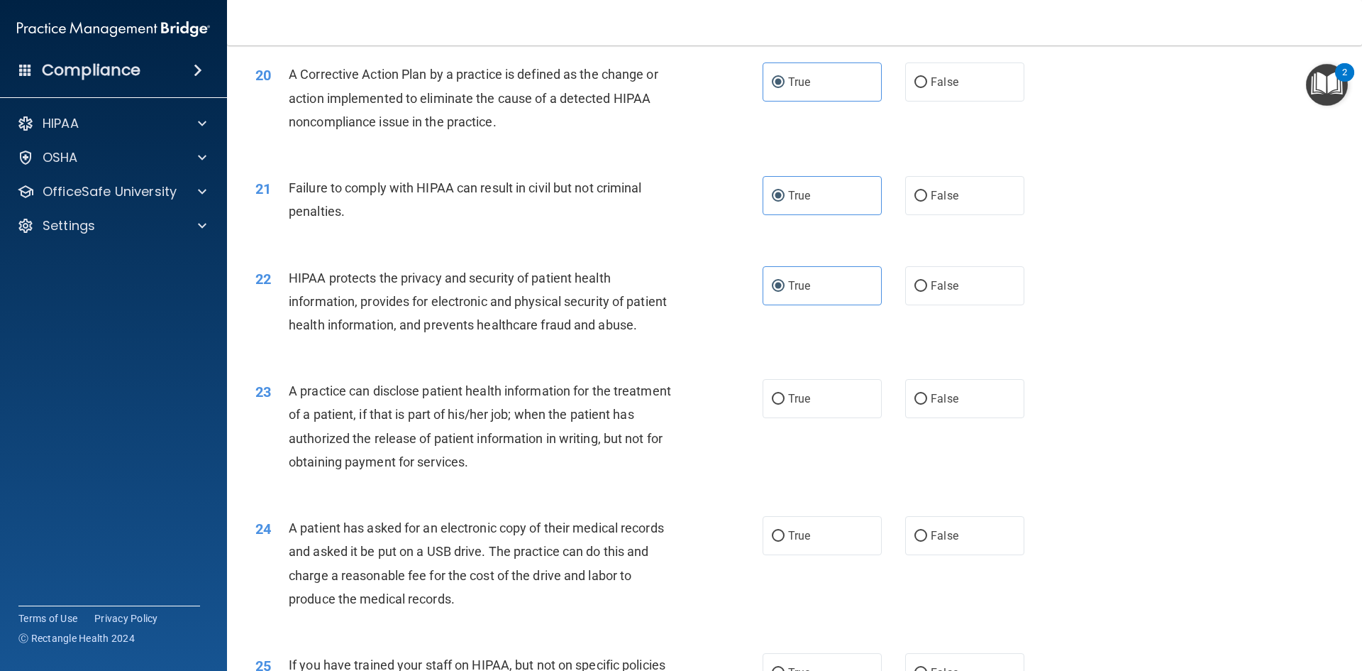
scroll to position [1987, 0]
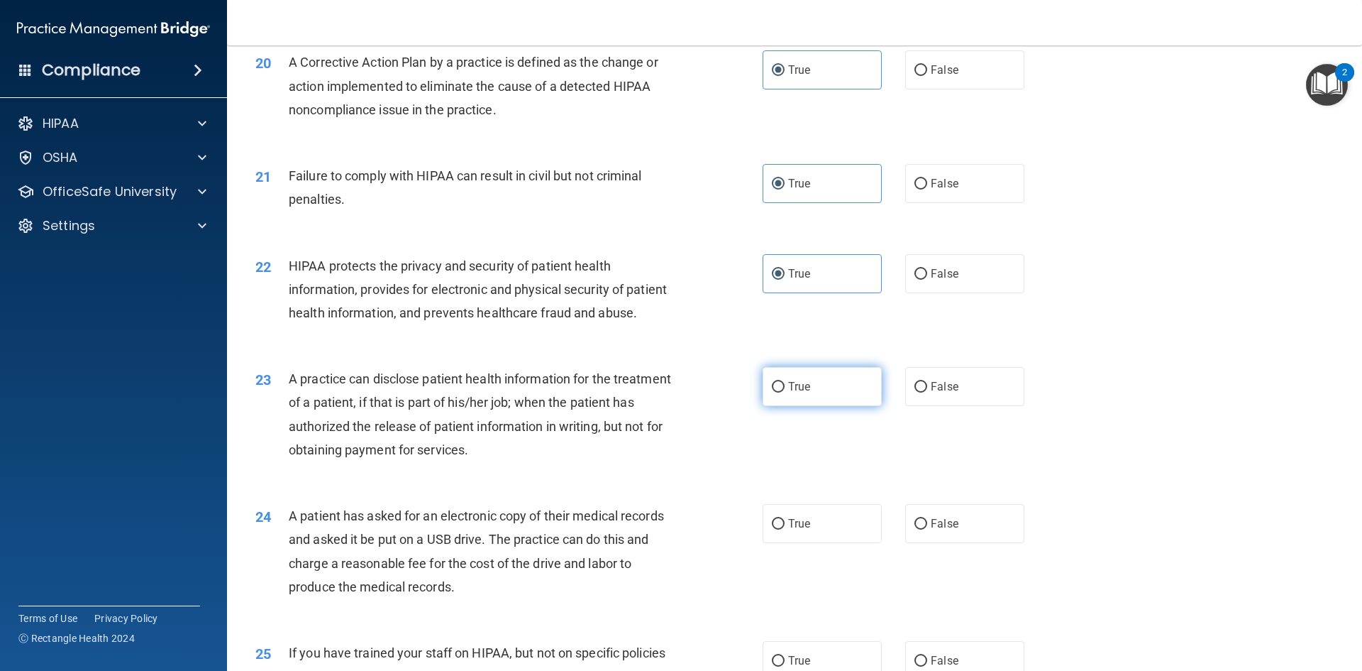
click at [849, 406] on label "True" at bounding box center [822, 386] width 119 height 39
click at [785, 392] on input "True" at bounding box center [778, 387] width 13 height 11
radio input "true"
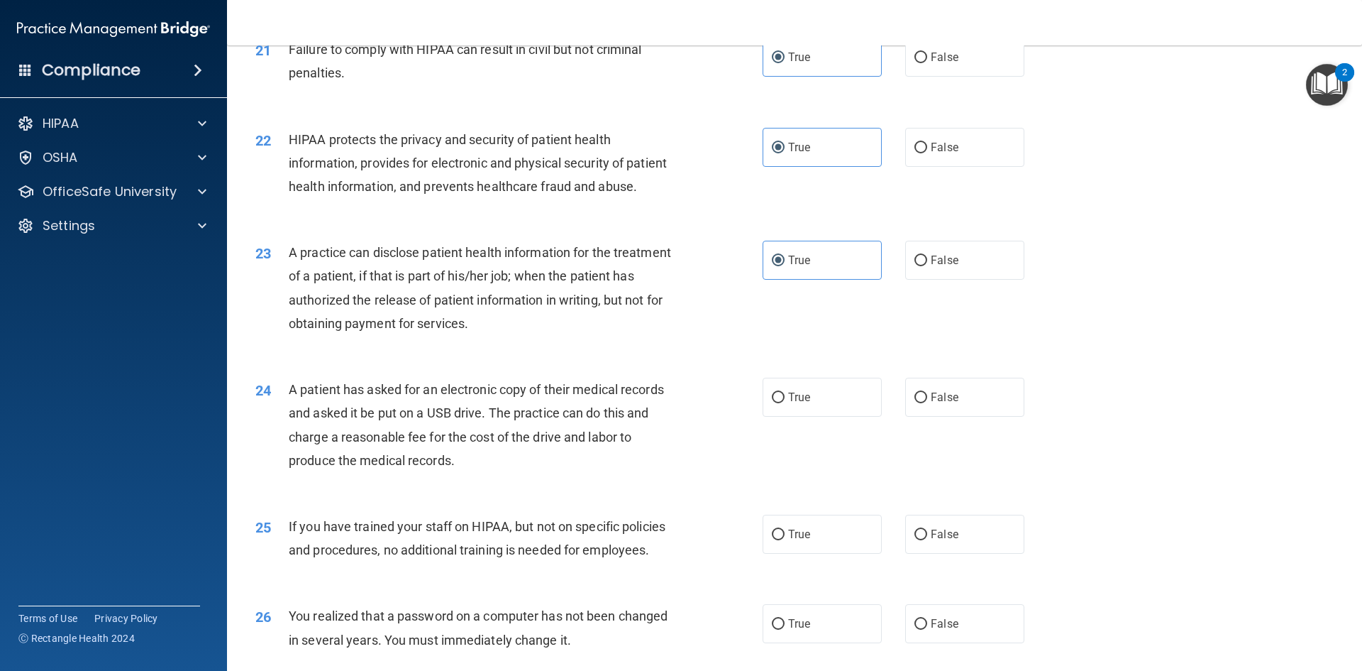
scroll to position [2129, 0]
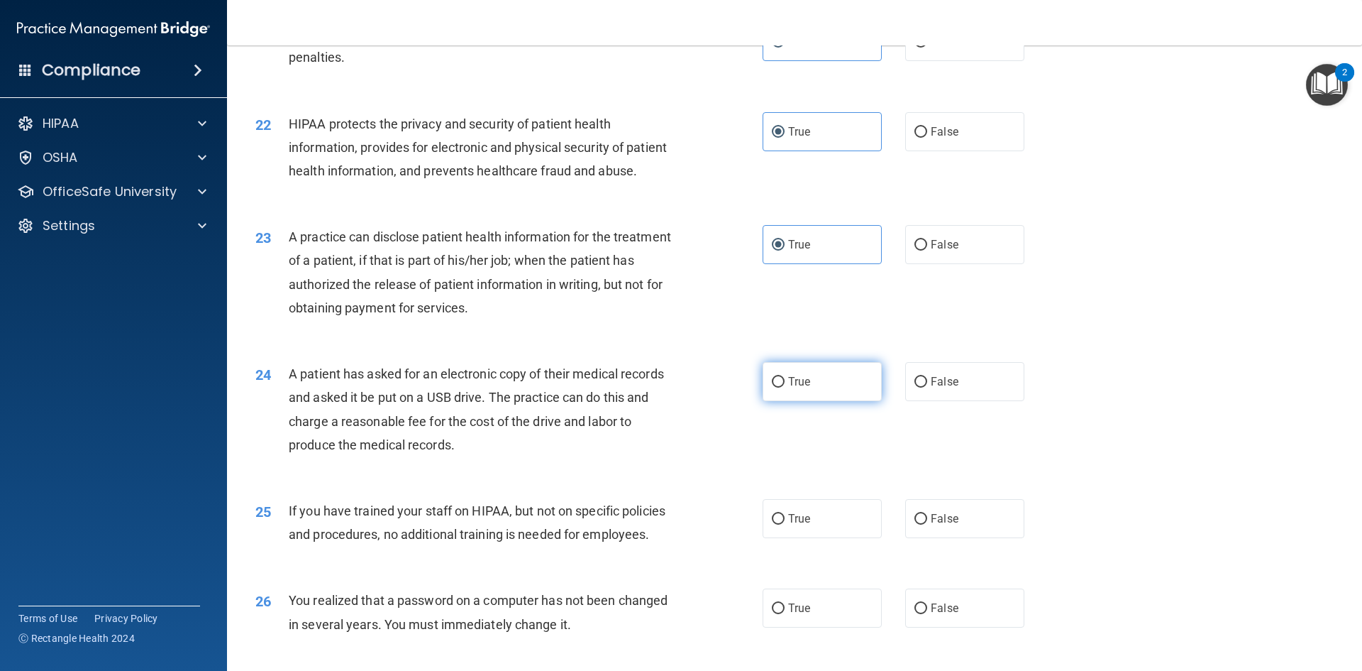
click at [850, 401] on label "True" at bounding box center [822, 381] width 119 height 39
click at [785, 387] on input "True" at bounding box center [778, 382] width 13 height 11
radio input "true"
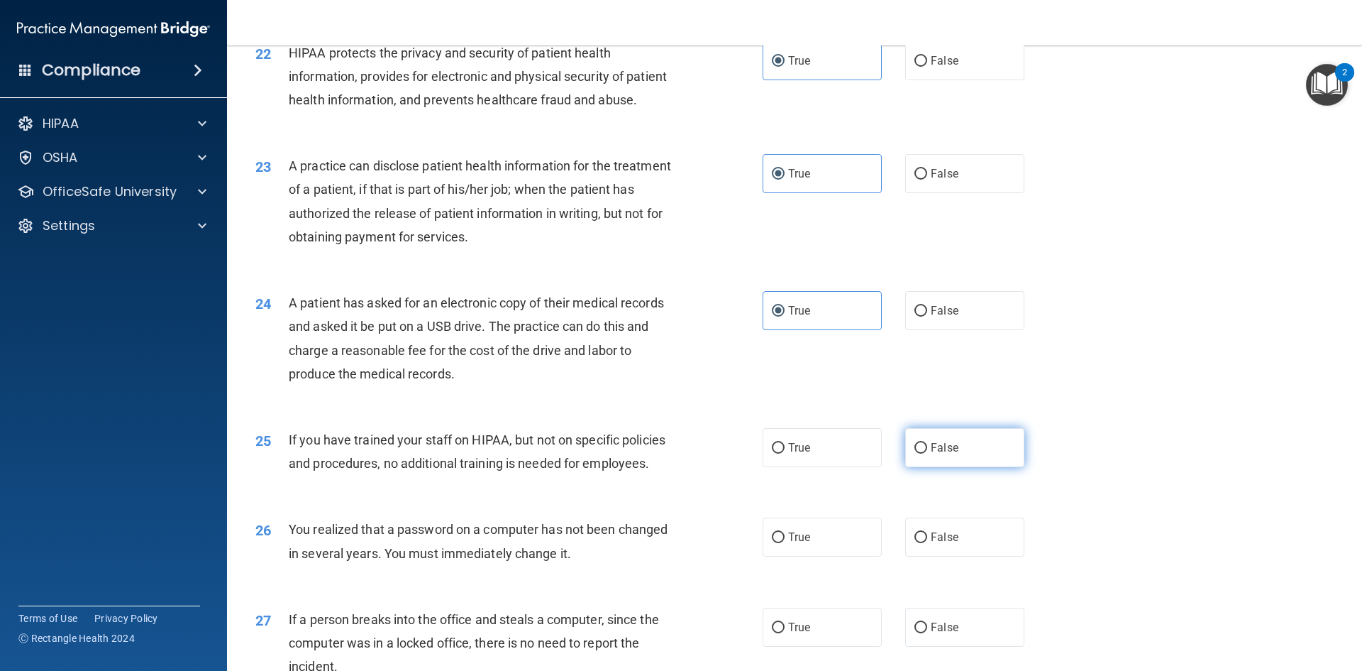
click at [954, 467] on label "False" at bounding box center [964, 447] width 119 height 39
click at [927, 453] on input "False" at bounding box center [921, 448] width 13 height 11
radio input "true"
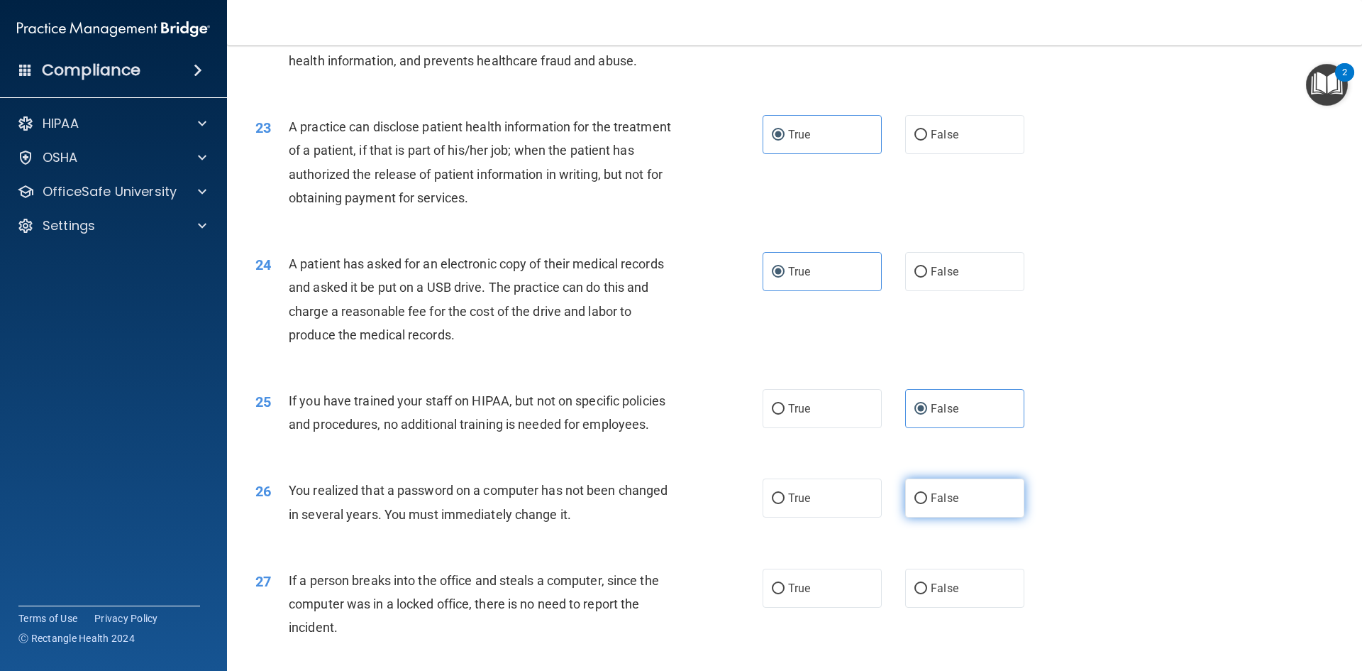
scroll to position [2271, 0]
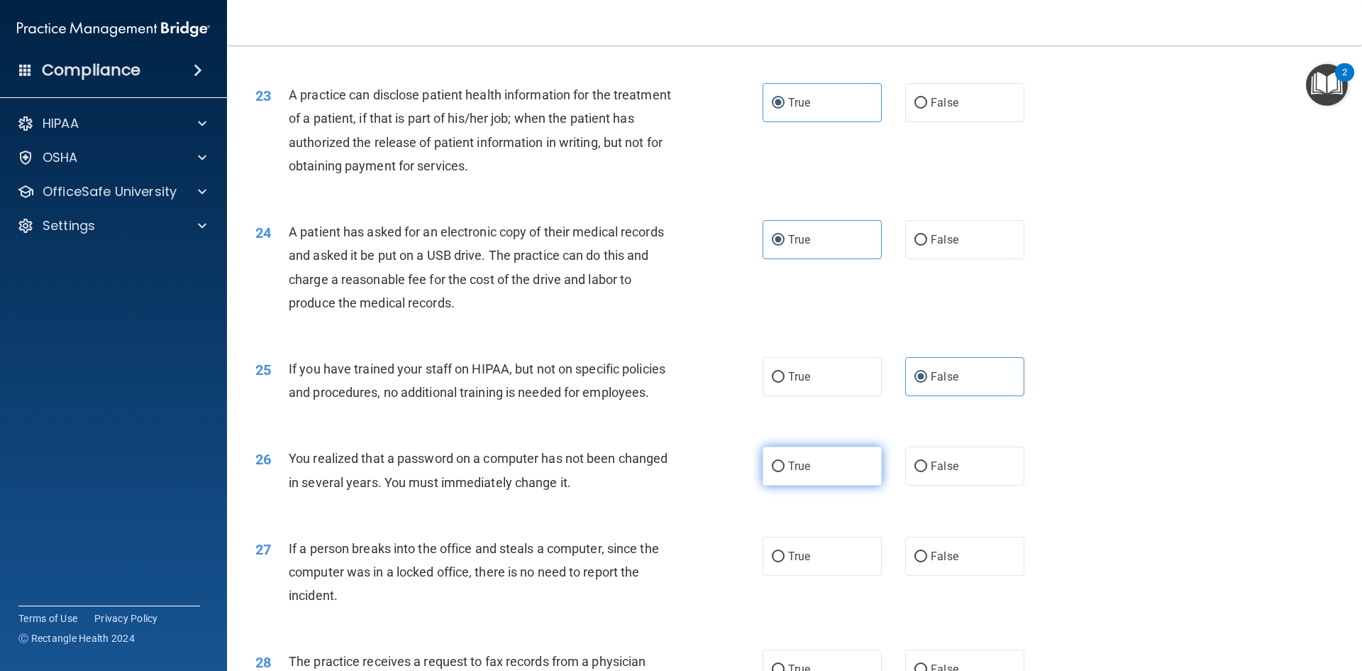
click at [856, 485] on label "True" at bounding box center [822, 465] width 119 height 39
click at [785, 472] on input "True" at bounding box center [778, 466] width 13 height 11
radio input "true"
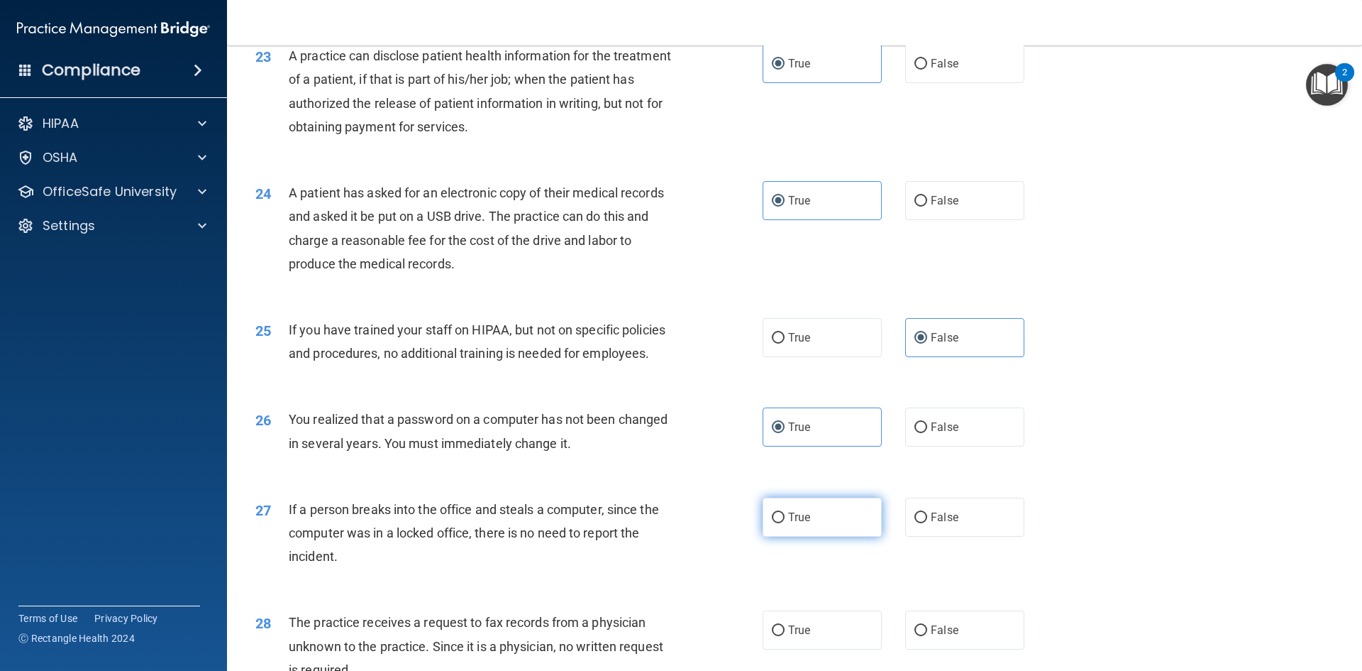
scroll to position [2342, 0]
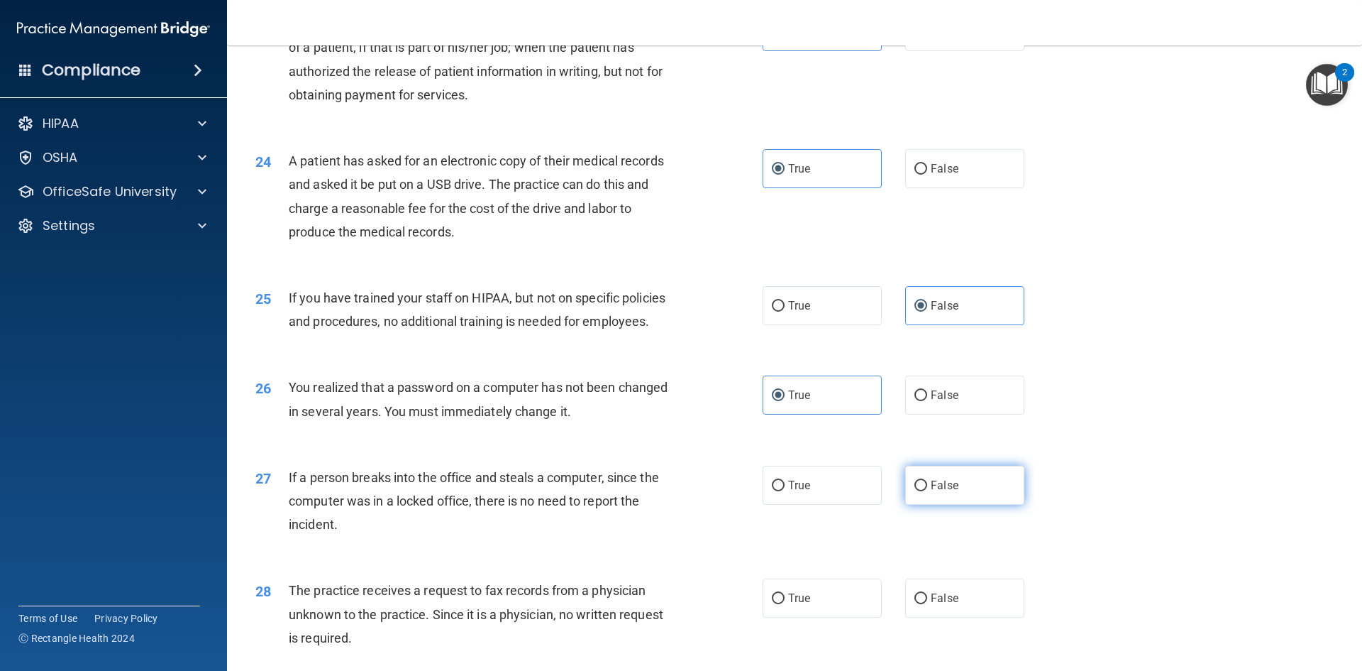
click at [934, 492] on span "False" at bounding box center [945, 484] width 28 height 13
click at [927, 491] on input "False" at bounding box center [921, 485] width 13 height 11
radio input "true"
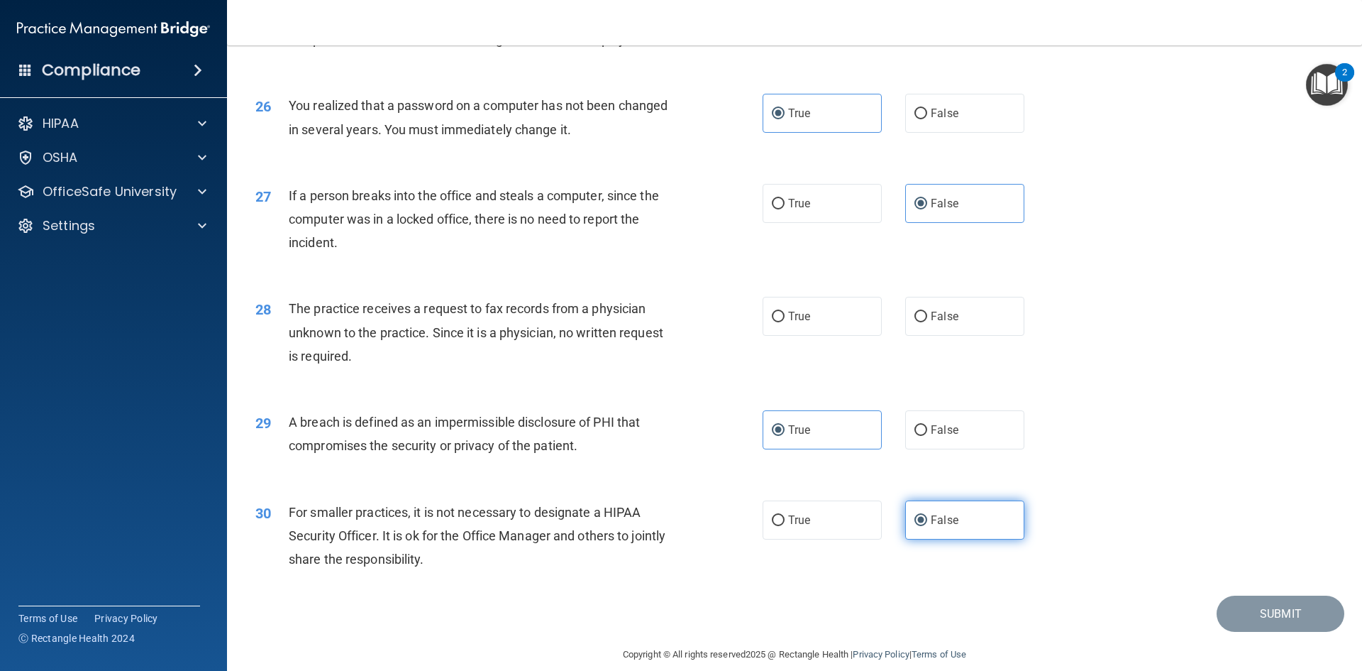
scroll to position [2625, 0]
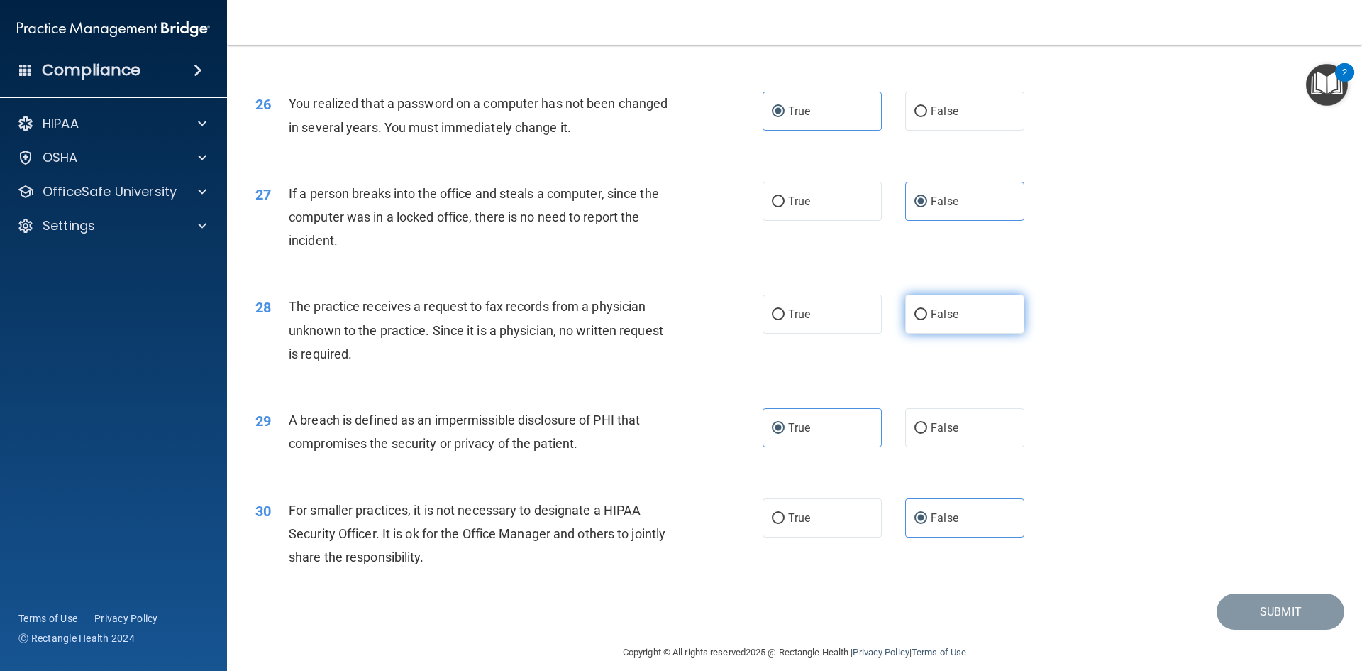
click at [945, 321] on span "False" at bounding box center [945, 313] width 28 height 13
click at [927, 320] on input "False" at bounding box center [921, 314] width 13 height 11
radio input "true"
click at [1089, 517] on button "Submit" at bounding box center [1281, 611] width 128 height 36
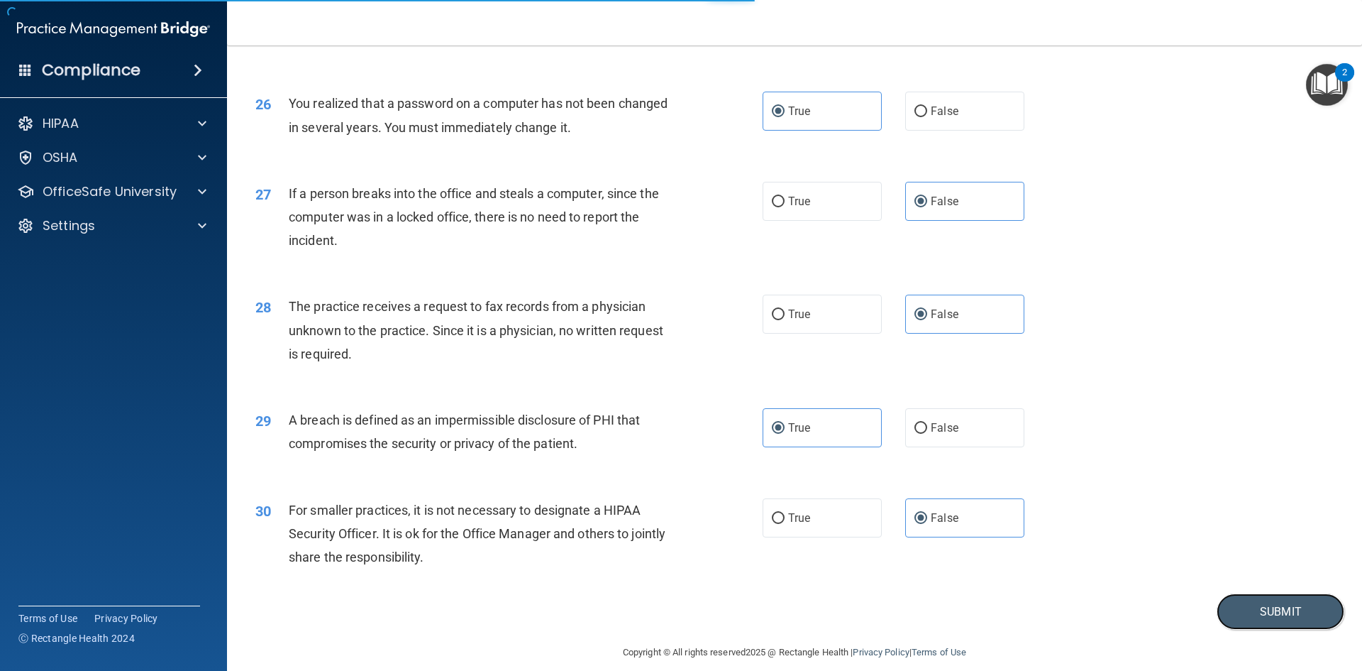
scroll to position [2688, 0]
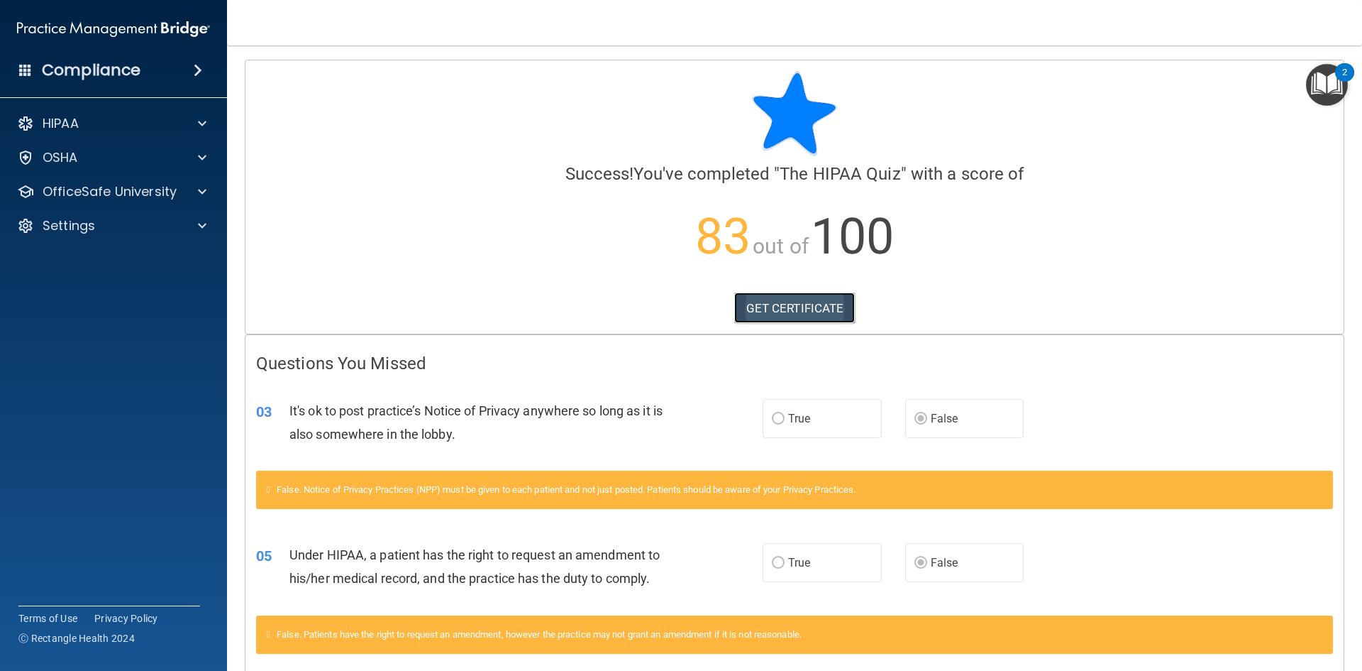
click at [831, 311] on link "GET CERTIFICATE" at bounding box center [794, 307] width 121 height 31
click at [190, 197] on div at bounding box center [199, 191] width 35 height 17
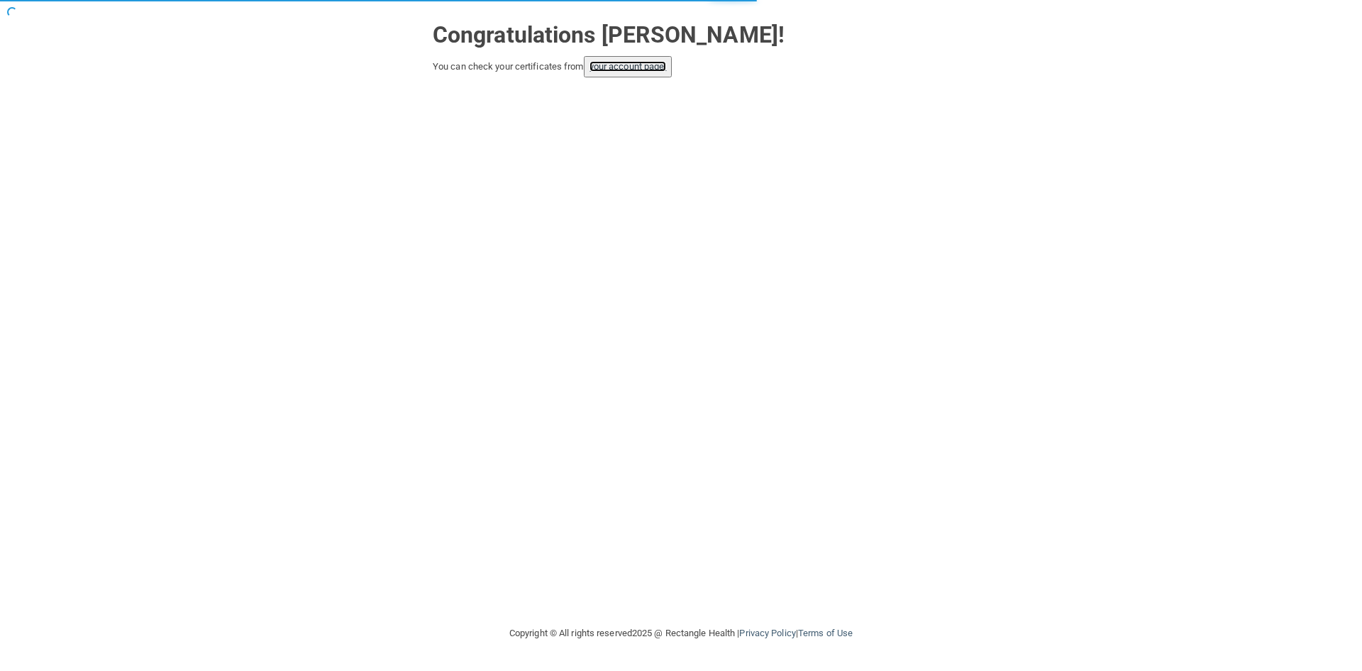
click at [609, 70] on link "your account page!" at bounding box center [628, 66] width 77 height 11
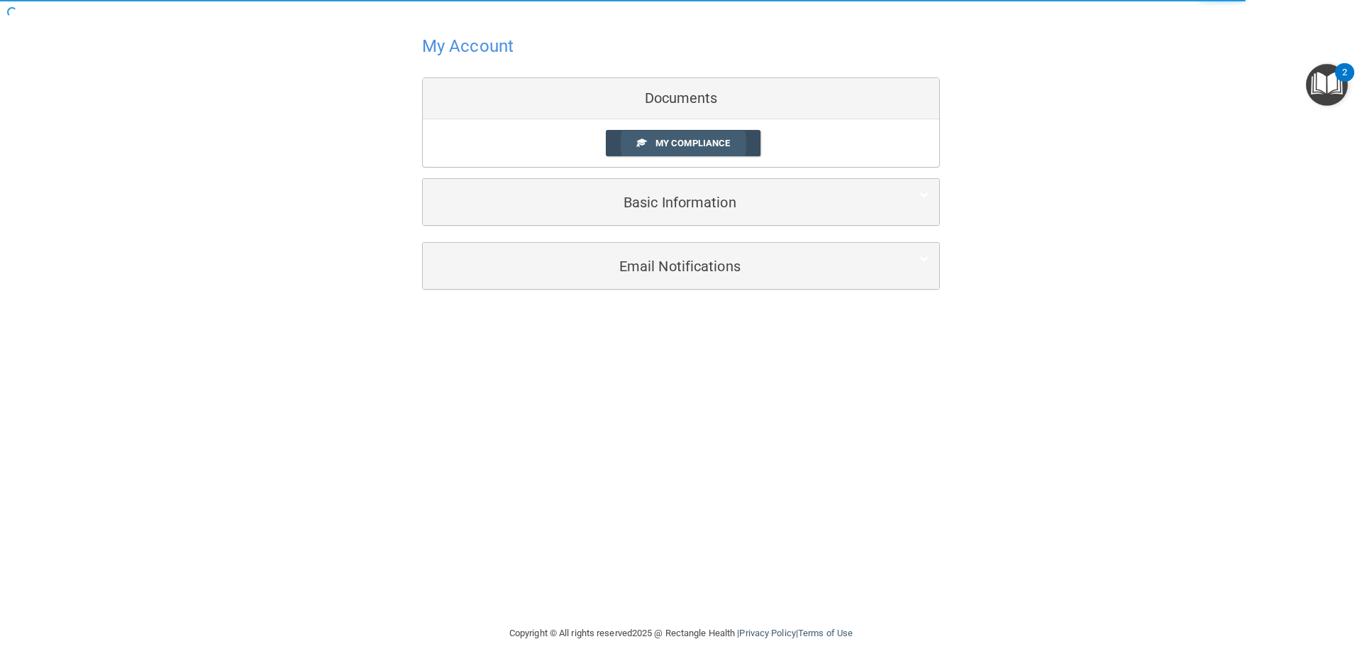
click at [707, 140] on span "My Compliance" at bounding box center [693, 143] width 75 height 11
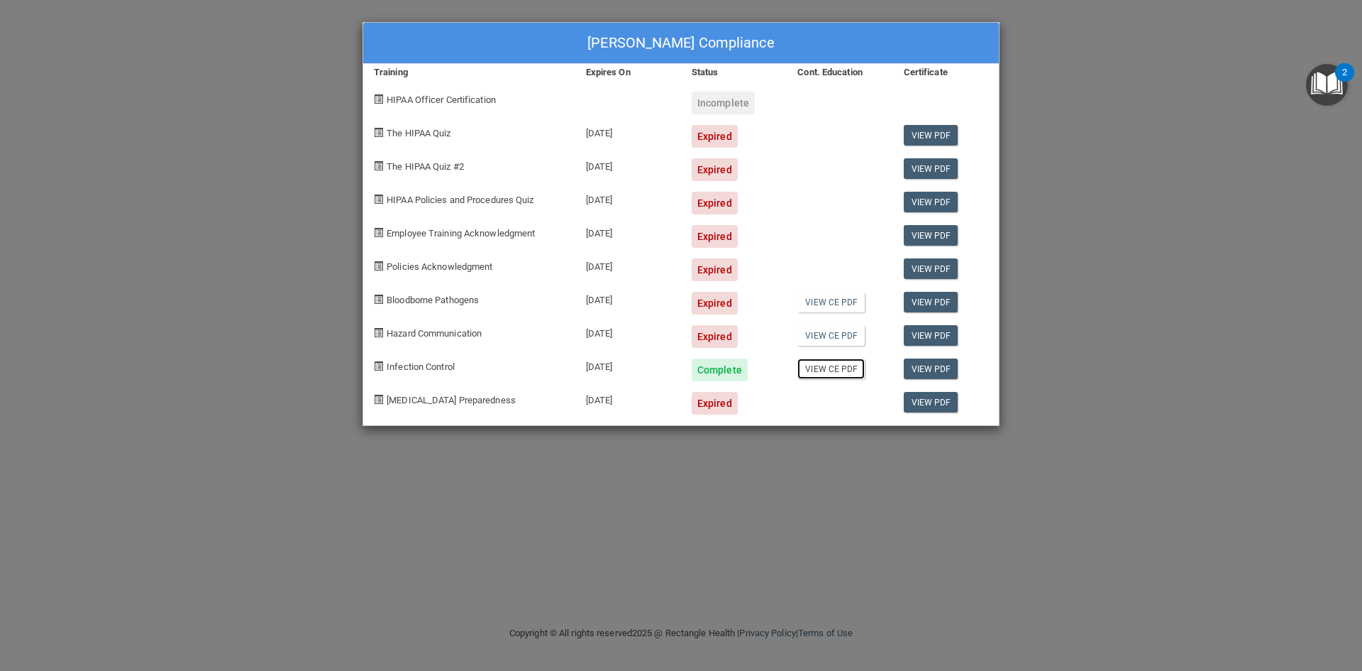
click at [825, 371] on link "View CE PDF" at bounding box center [831, 368] width 67 height 21
click at [277, 268] on div "[PERSON_NAME] Compliance Training Expires On Status Cont. Education Certificate…" at bounding box center [681, 335] width 1362 height 671
